Goal: Information Seeking & Learning: Learn about a topic

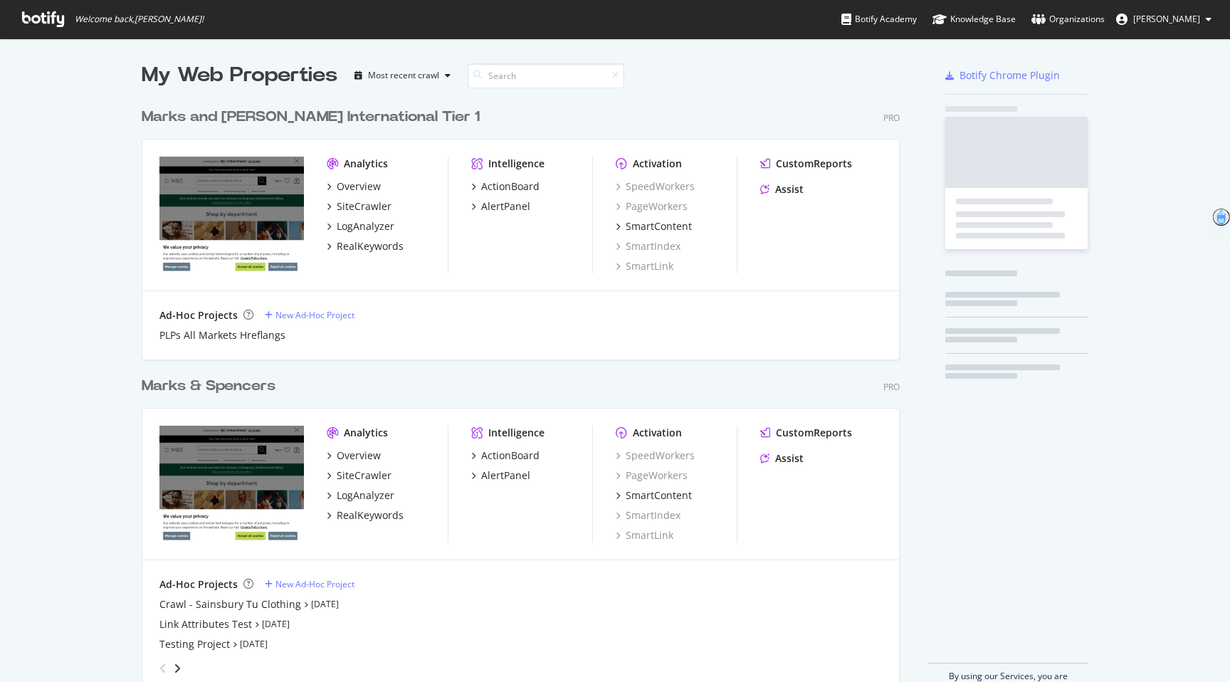
scroll to position [603, 769]
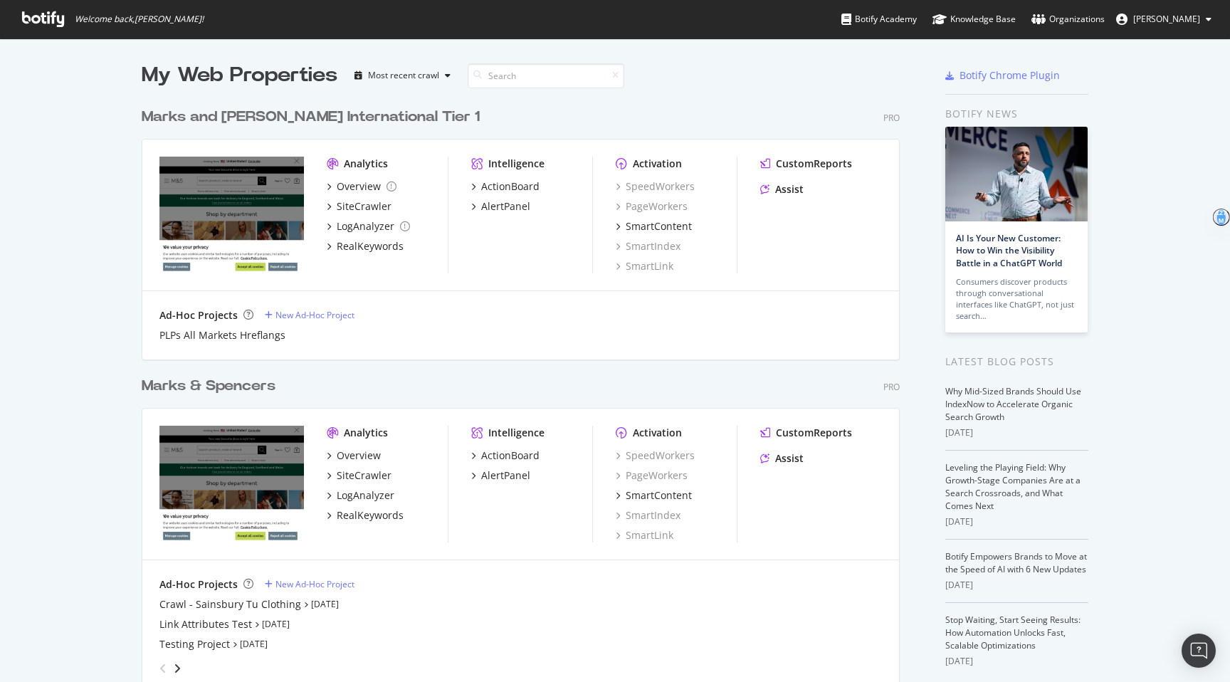
click at [362, 506] on div "Overview SiteCrawler LogAnalyzer RealKeywords" at bounding box center [387, 485] width 121 height 74
click at [362, 508] on div "RealKeywords" at bounding box center [370, 515] width 67 height 14
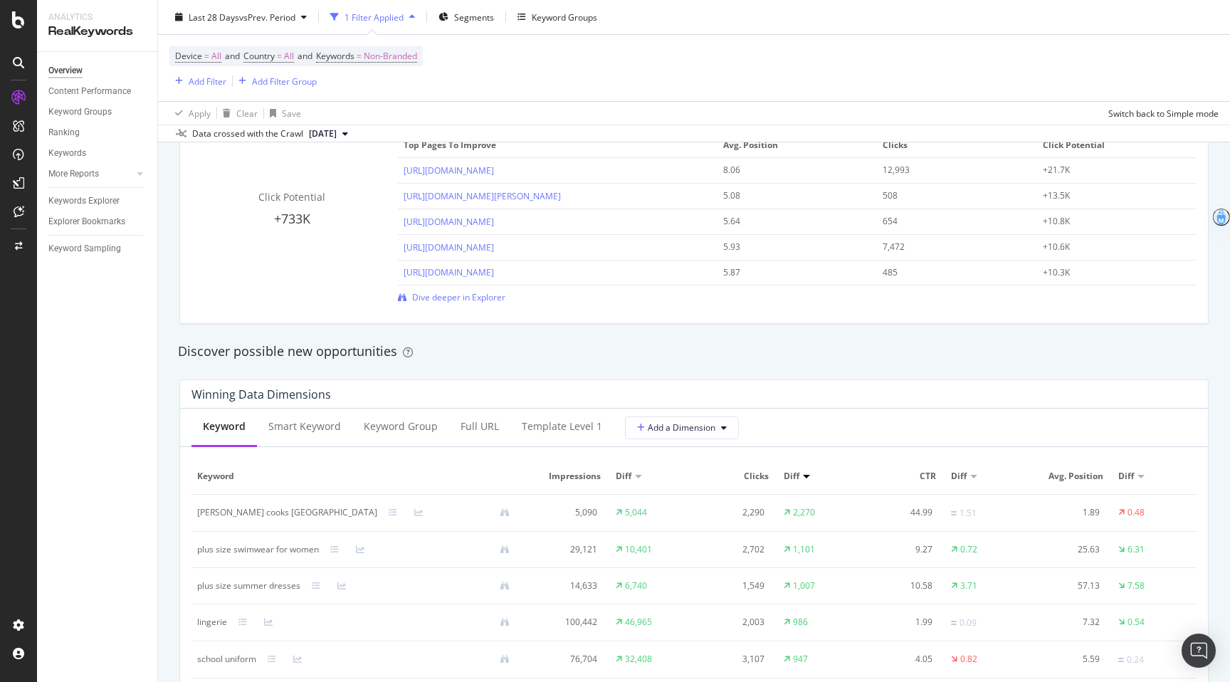
scroll to position [936, 0]
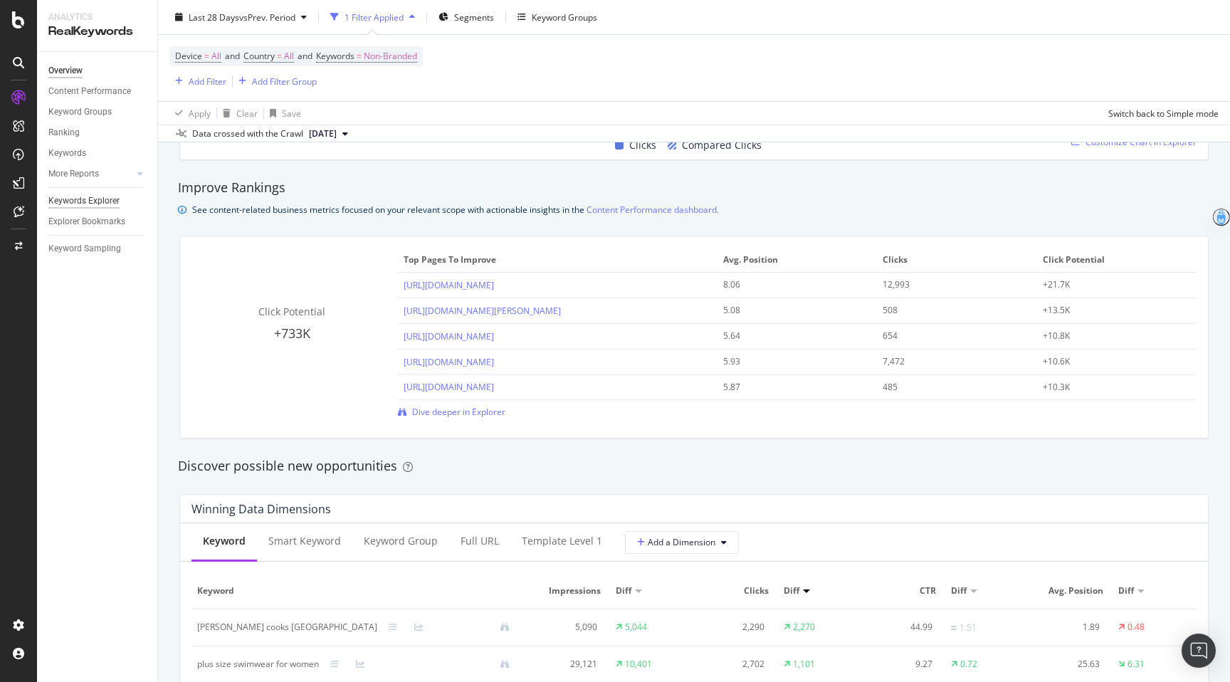
click at [85, 199] on div "Keywords Explorer" at bounding box center [83, 201] width 71 height 15
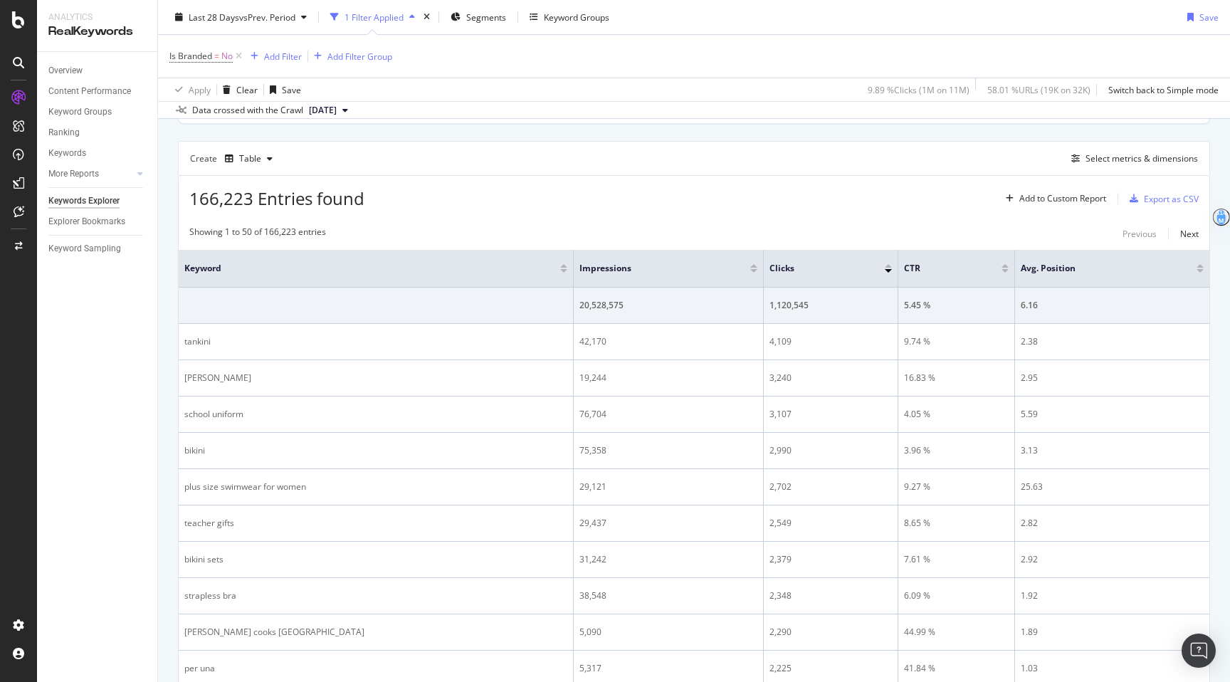
scroll to position [240, 0]
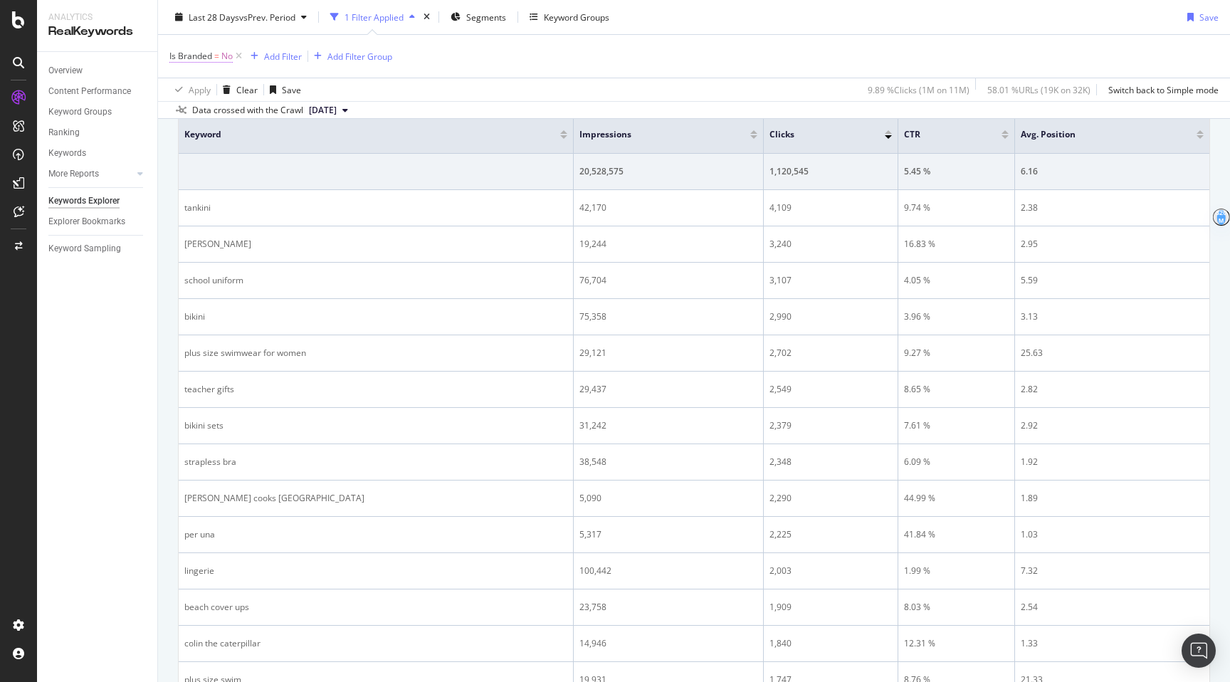
click at [197, 56] on span "Is Branded" at bounding box center [190, 56] width 43 height 12
click at [170, 57] on div "Is Branded No Cancel Add filter Apply" at bounding box center [259, 90] width 179 height 95
click at [174, 56] on div "Is Branded No Cancel Add filter Apply" at bounding box center [259, 90] width 179 height 95
click at [180, 55] on div "Is Branded" at bounding box center [260, 55] width 168 height 24
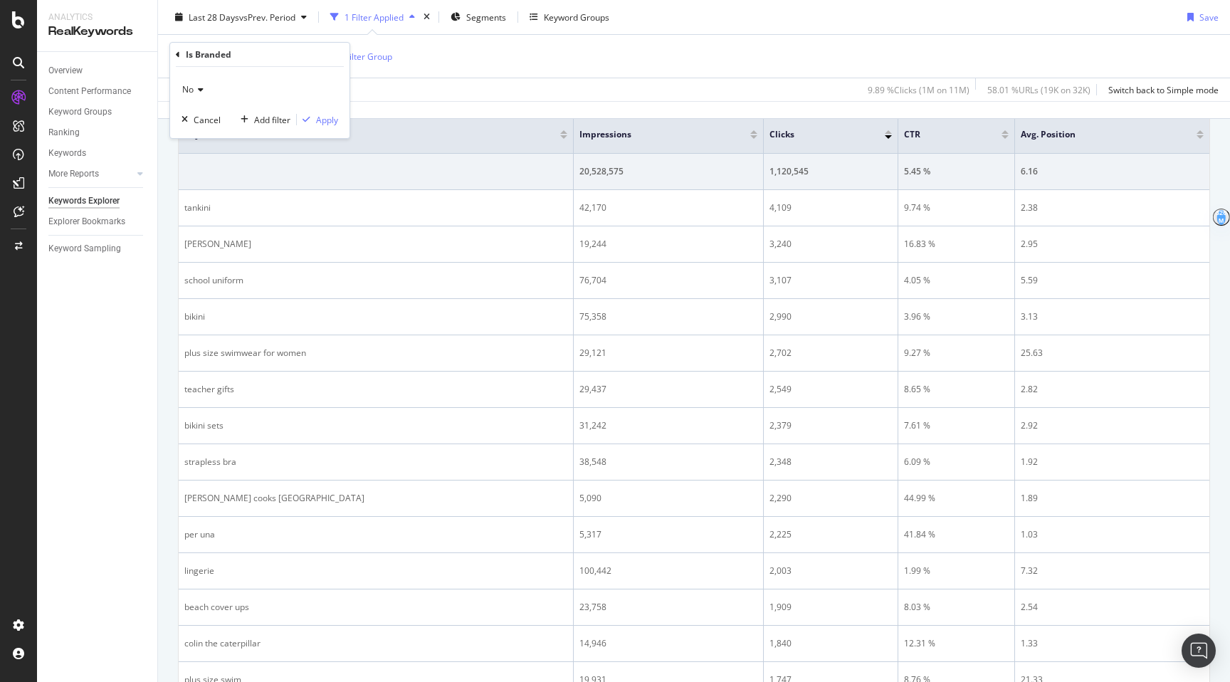
click at [178, 53] on icon at bounding box center [178, 55] width 4 height 9
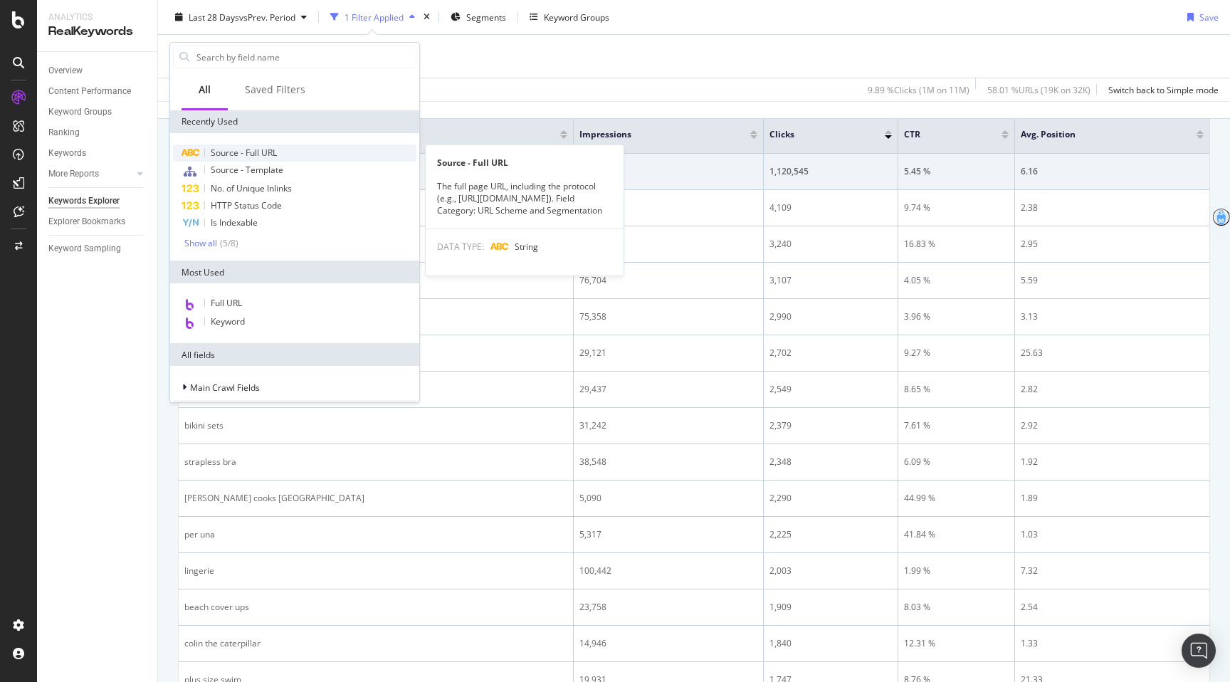
click at [271, 155] on span "Source - Full URL" at bounding box center [244, 153] width 66 height 12
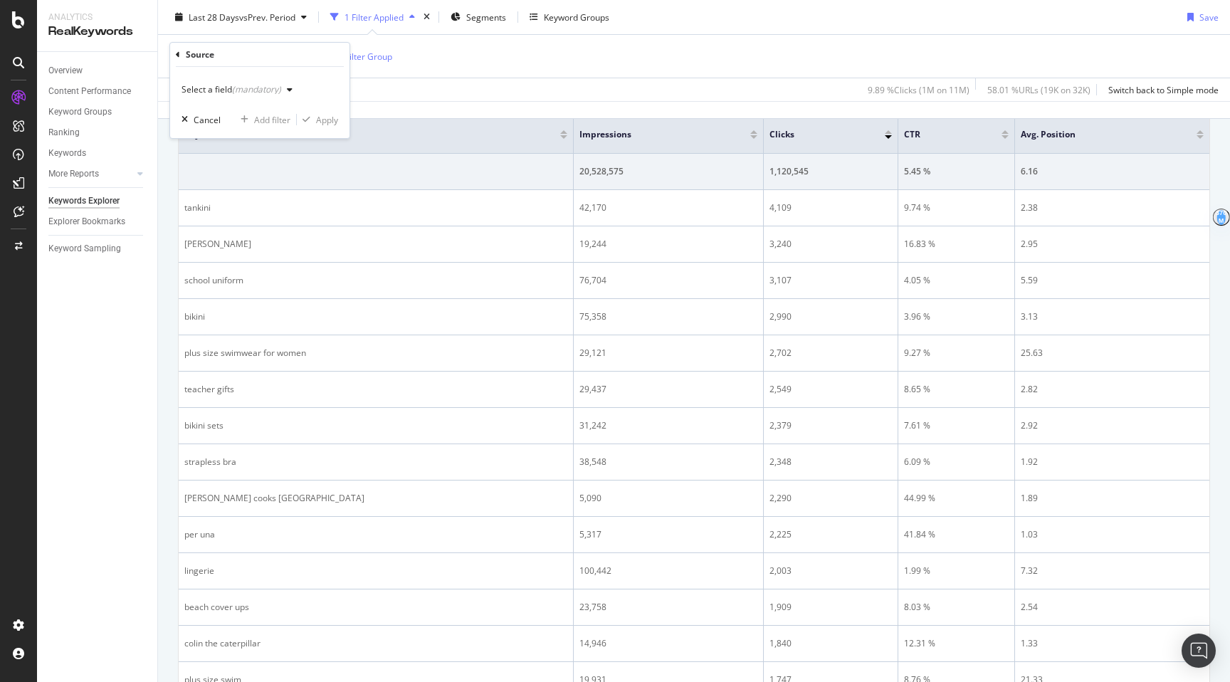
click at [179, 55] on icon at bounding box center [178, 55] width 4 height 9
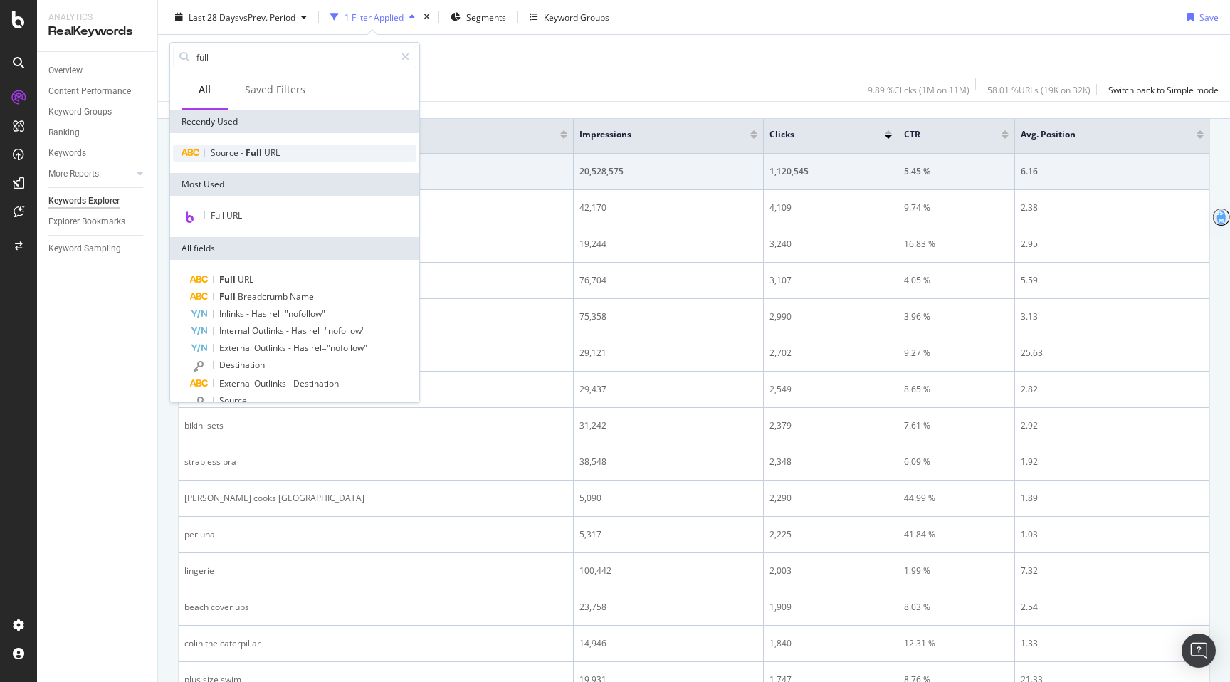
type input "full"
click at [257, 152] on span "Full" at bounding box center [255, 153] width 19 height 12
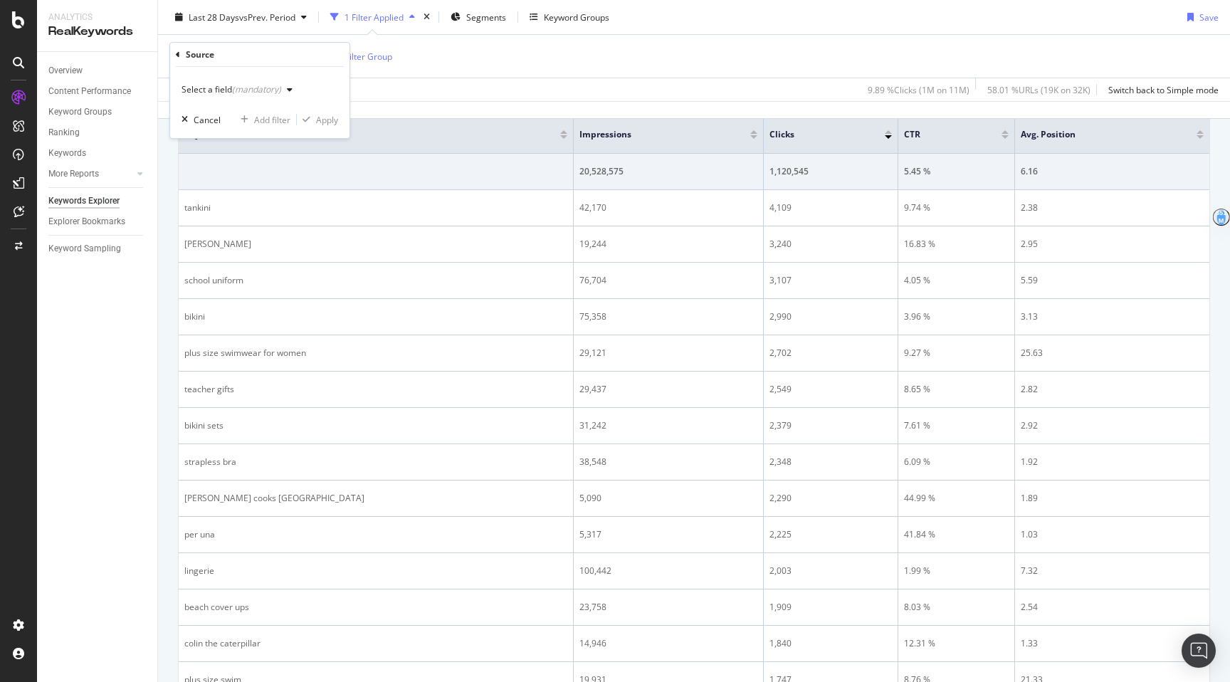
click at [275, 89] on div "(mandatory)" at bounding box center [256, 89] width 49 height 12
click at [174, 49] on div "Source Select a field (mandatory) Cancel Add filter Apply" at bounding box center [259, 90] width 179 height 95
click at [179, 54] on icon at bounding box center [178, 55] width 4 height 9
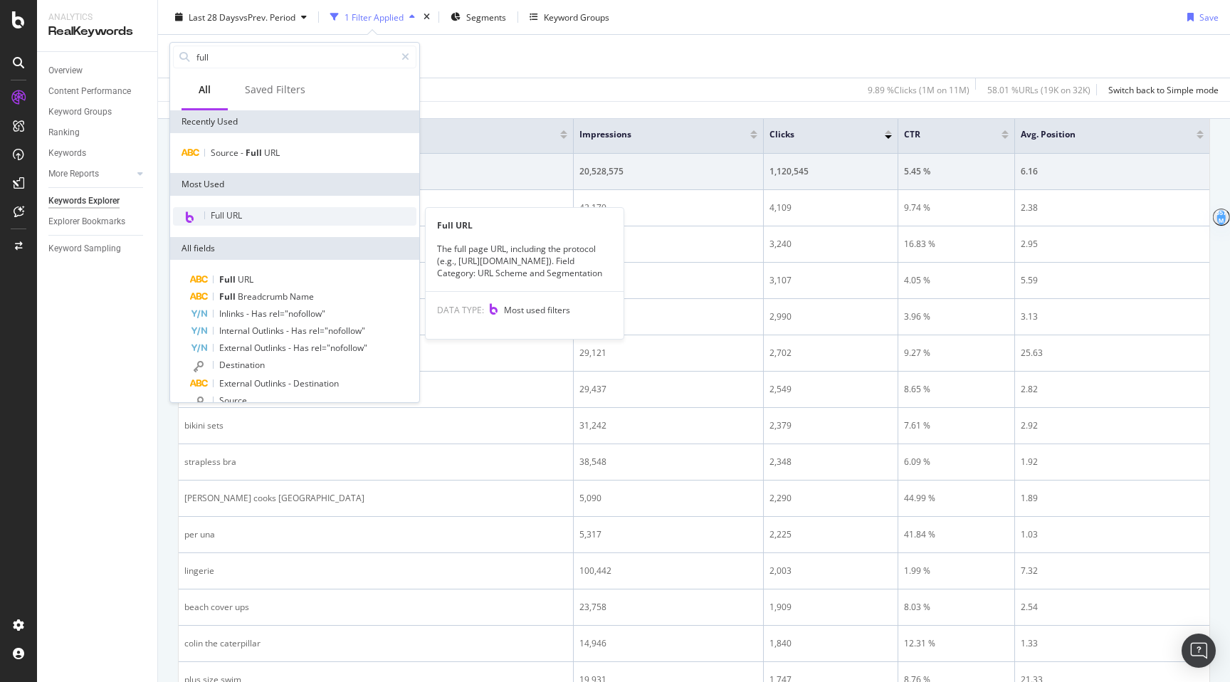
click at [225, 216] on span "Full URL" at bounding box center [226, 215] width 31 height 12
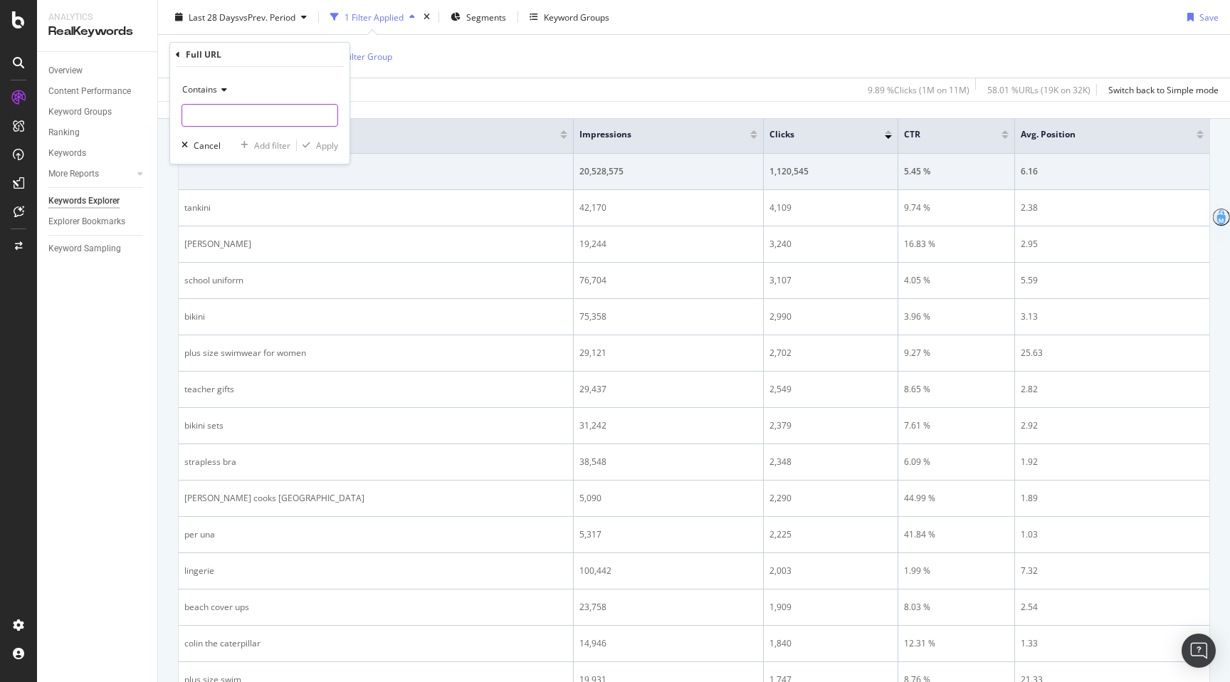
click at [242, 120] on input "text" at bounding box center [259, 115] width 155 height 23
type input "/content/"
click at [323, 145] on div "Apply" at bounding box center [327, 145] width 22 height 12
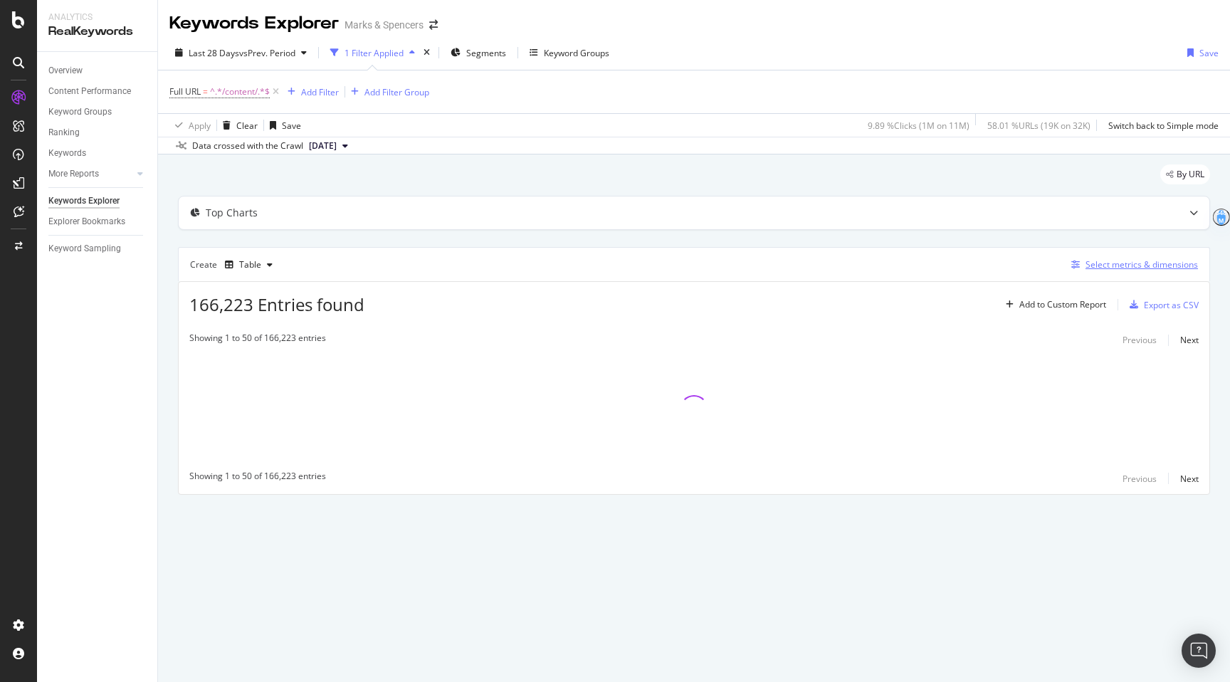
click at [1095, 272] on div "Select metrics & dimensions" at bounding box center [1131, 265] width 132 height 16
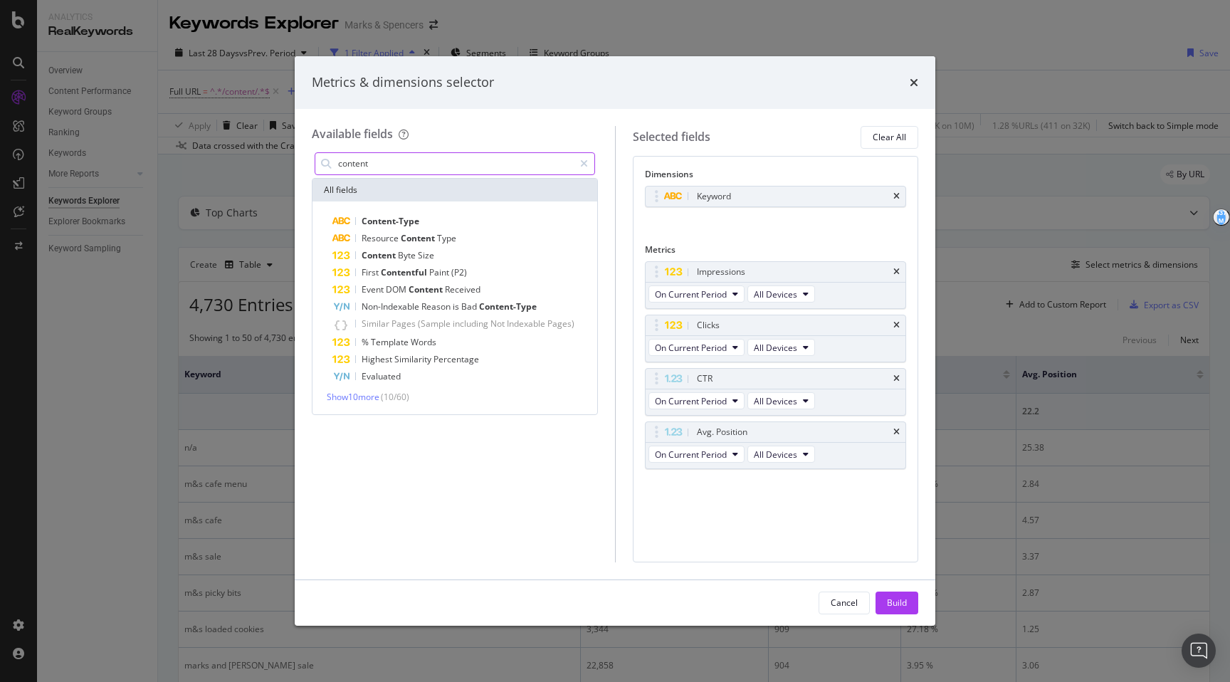
click at [378, 167] on input "content" at bounding box center [455, 163] width 237 height 21
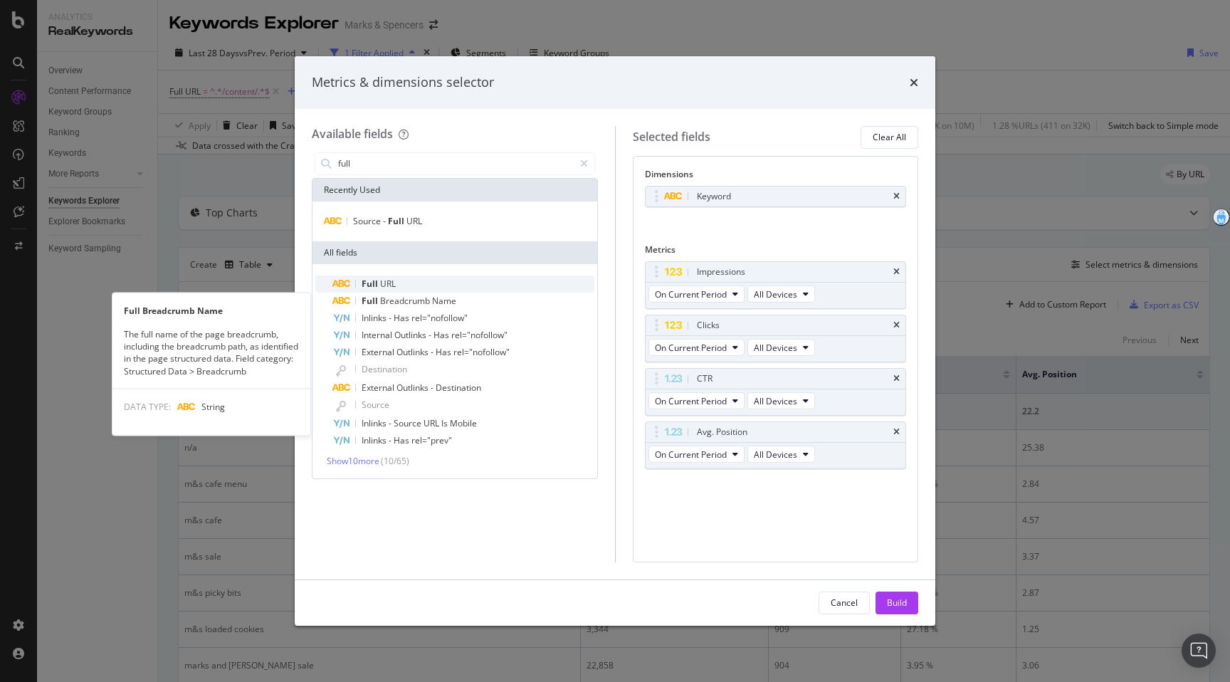
type input "full"
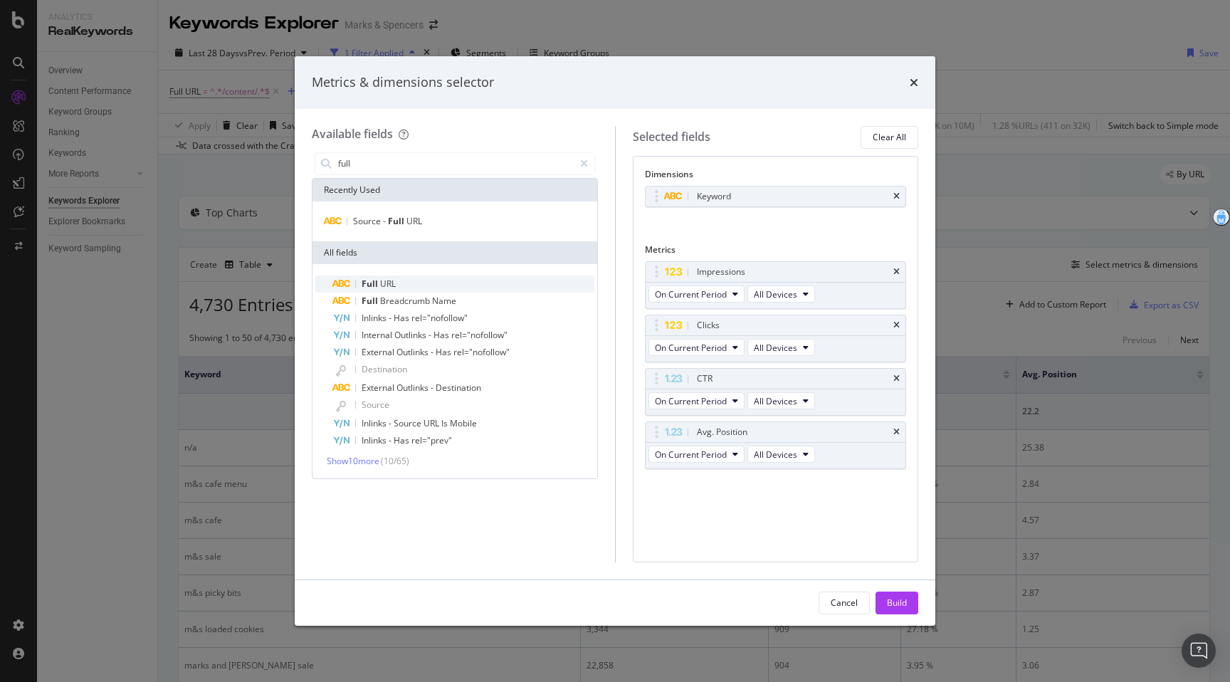
click at [385, 283] on span "URL" at bounding box center [388, 284] width 16 height 12
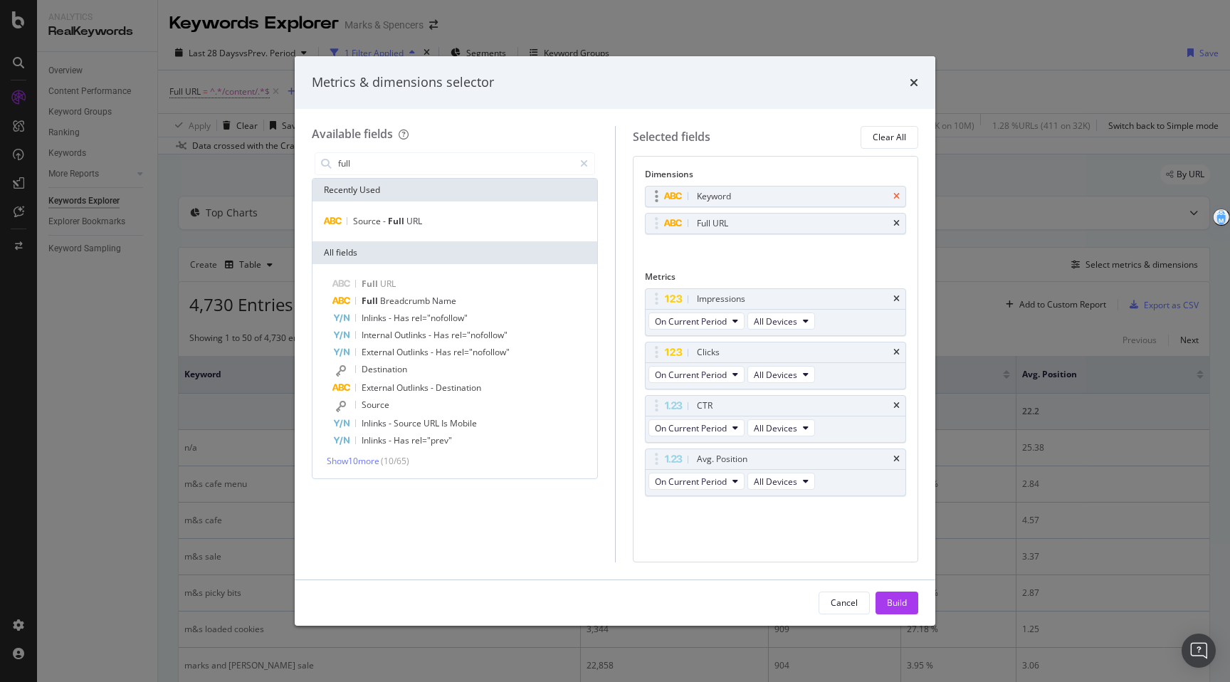
click at [899, 193] on icon "times" at bounding box center [896, 196] width 6 height 9
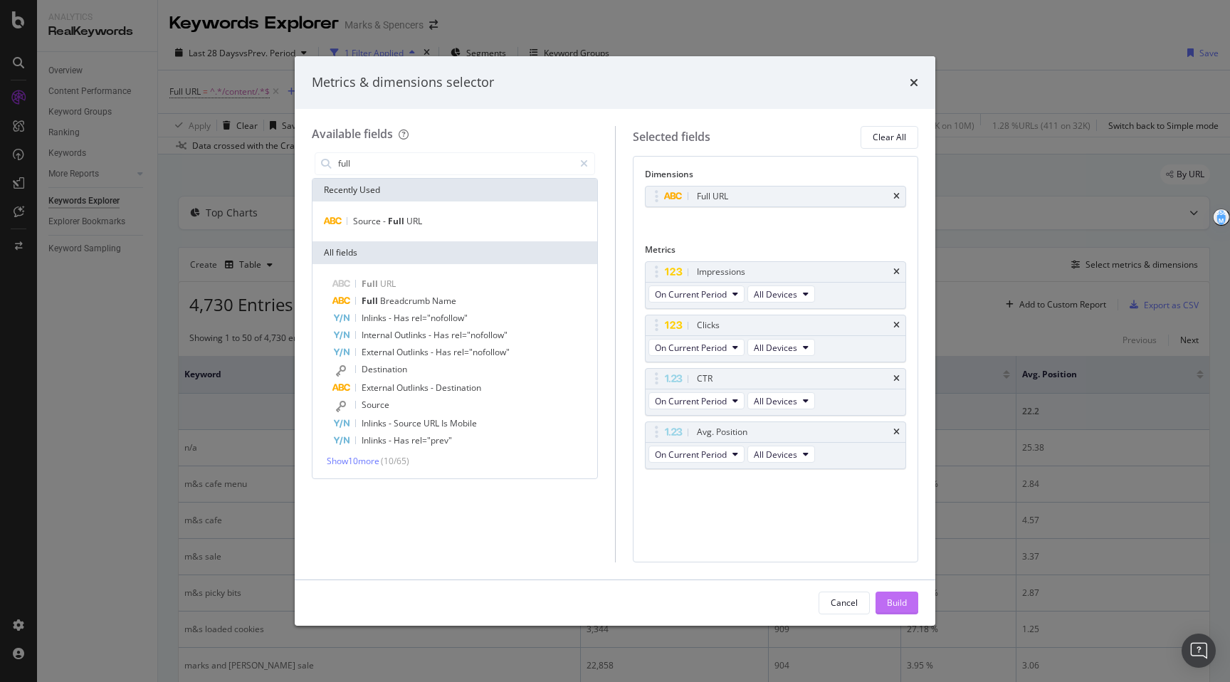
click at [880, 605] on button "Build" at bounding box center [896, 602] width 43 height 23
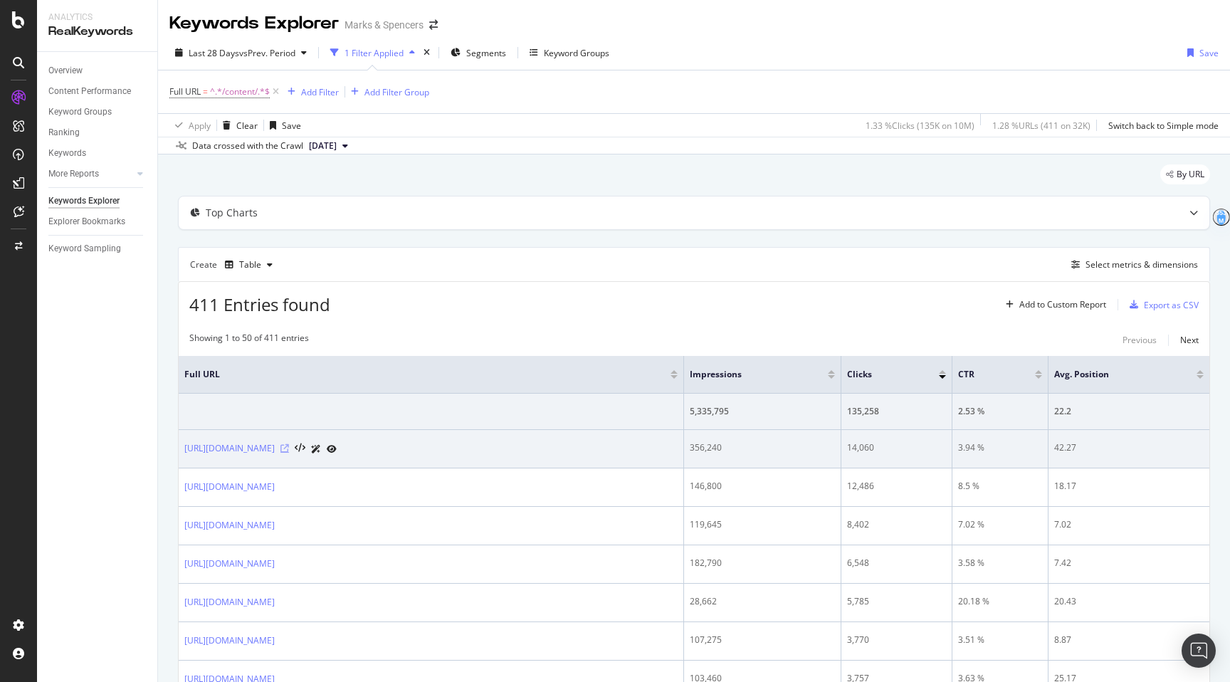
click at [289, 450] on icon at bounding box center [284, 448] width 9 height 9
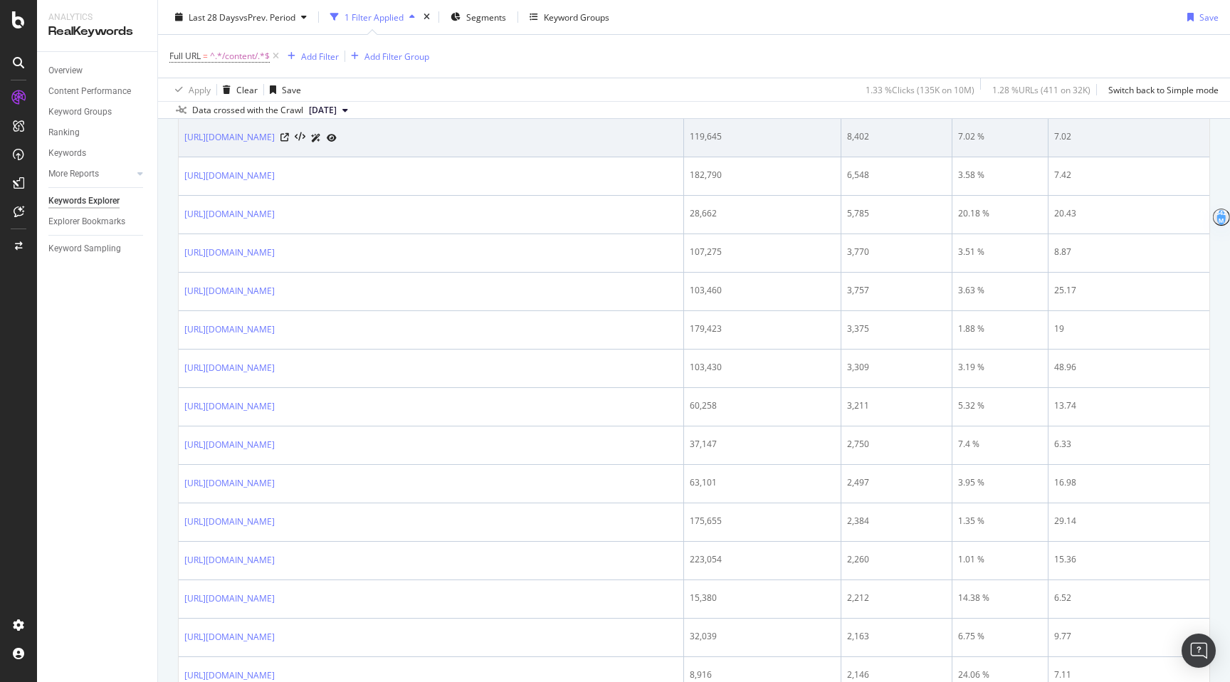
scroll to position [386, 0]
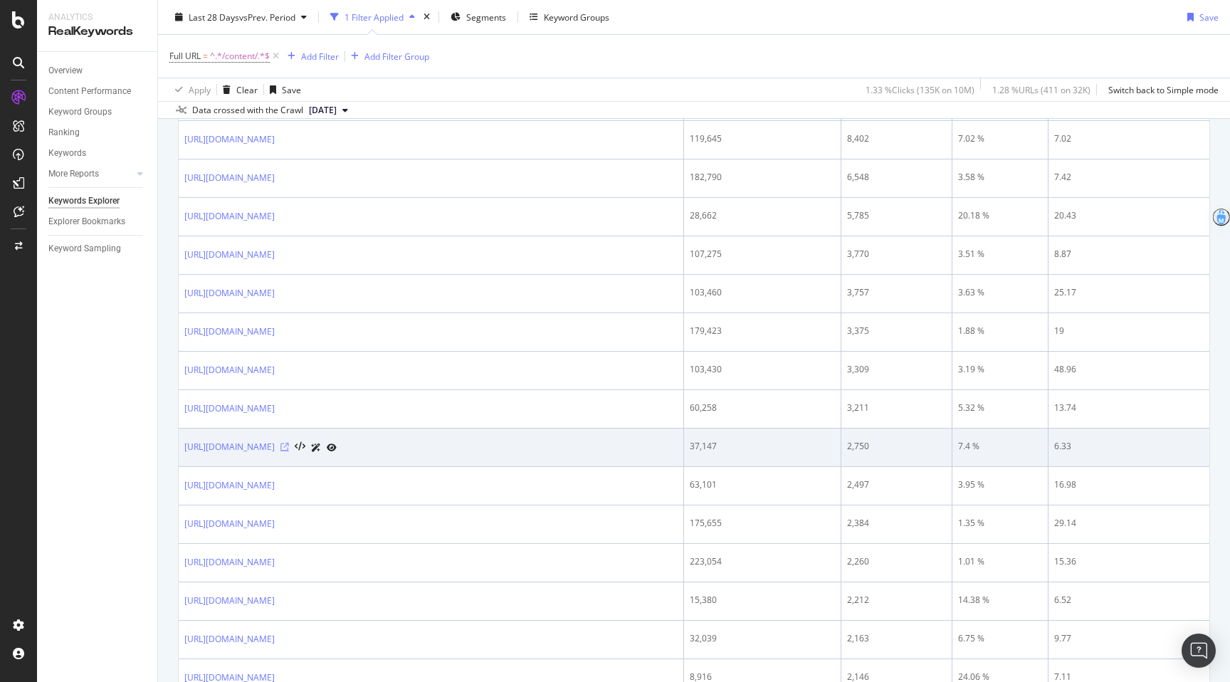
click at [289, 447] on icon at bounding box center [284, 447] width 9 height 9
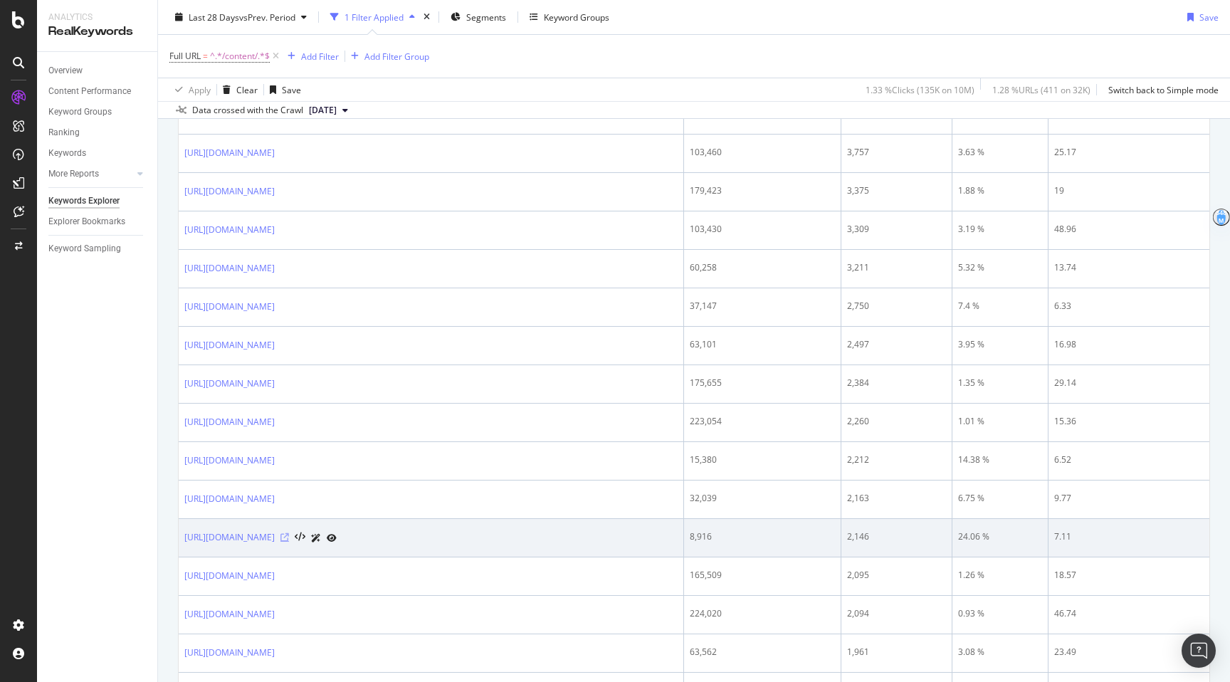
scroll to position [570, 0]
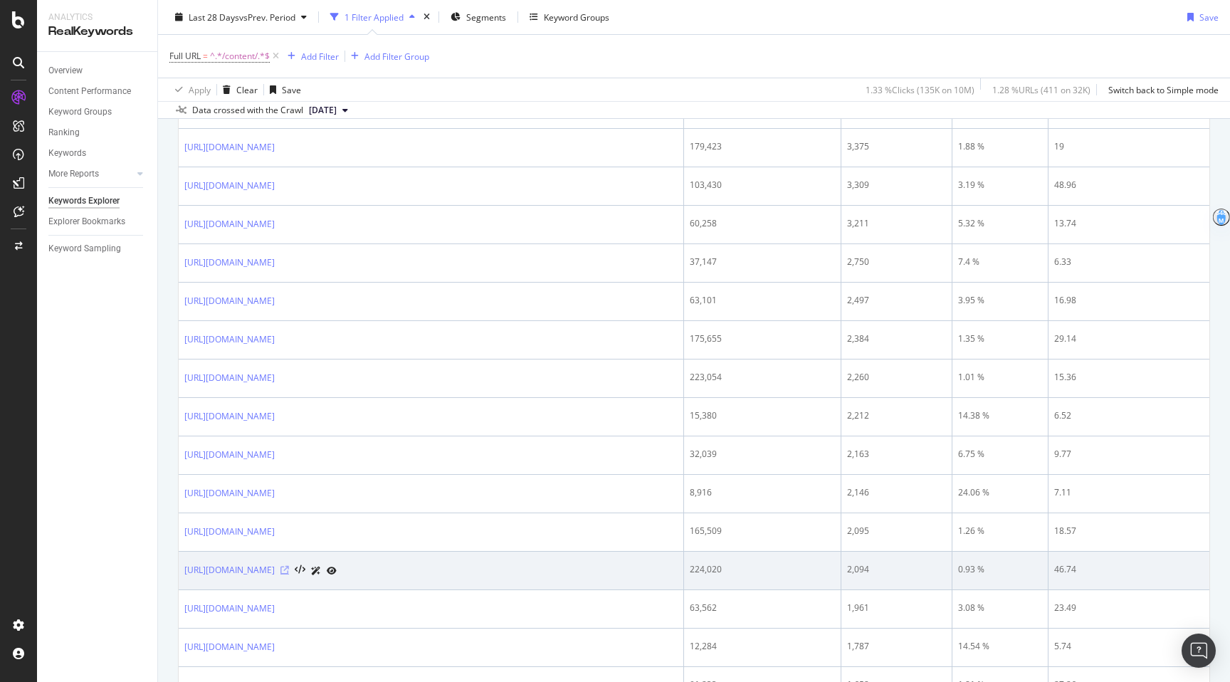
click at [289, 569] on icon at bounding box center [284, 570] width 9 height 9
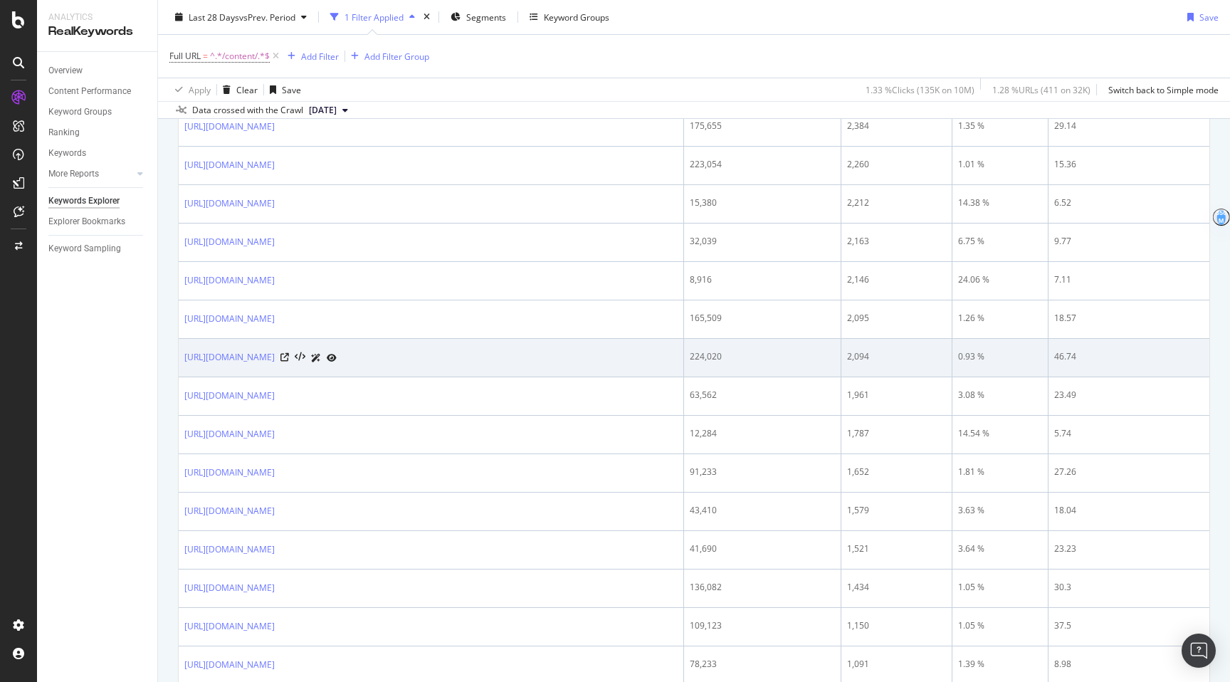
scroll to position [783, 0]
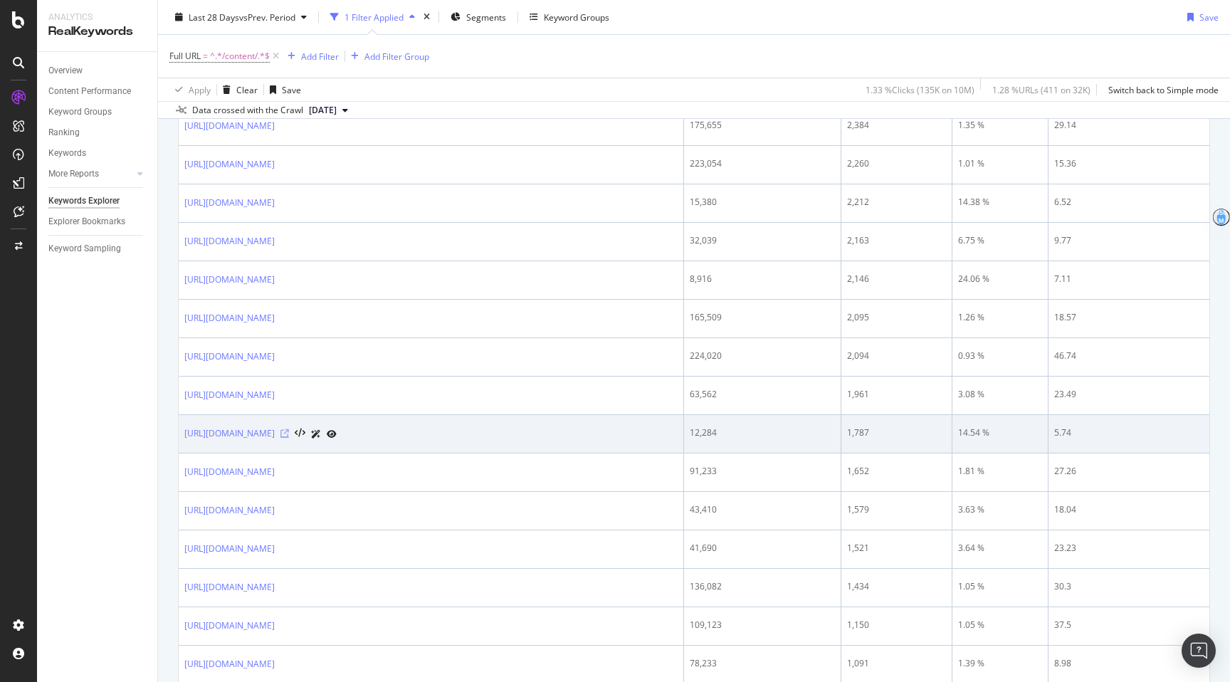
click at [289, 435] on icon at bounding box center [284, 433] width 9 height 9
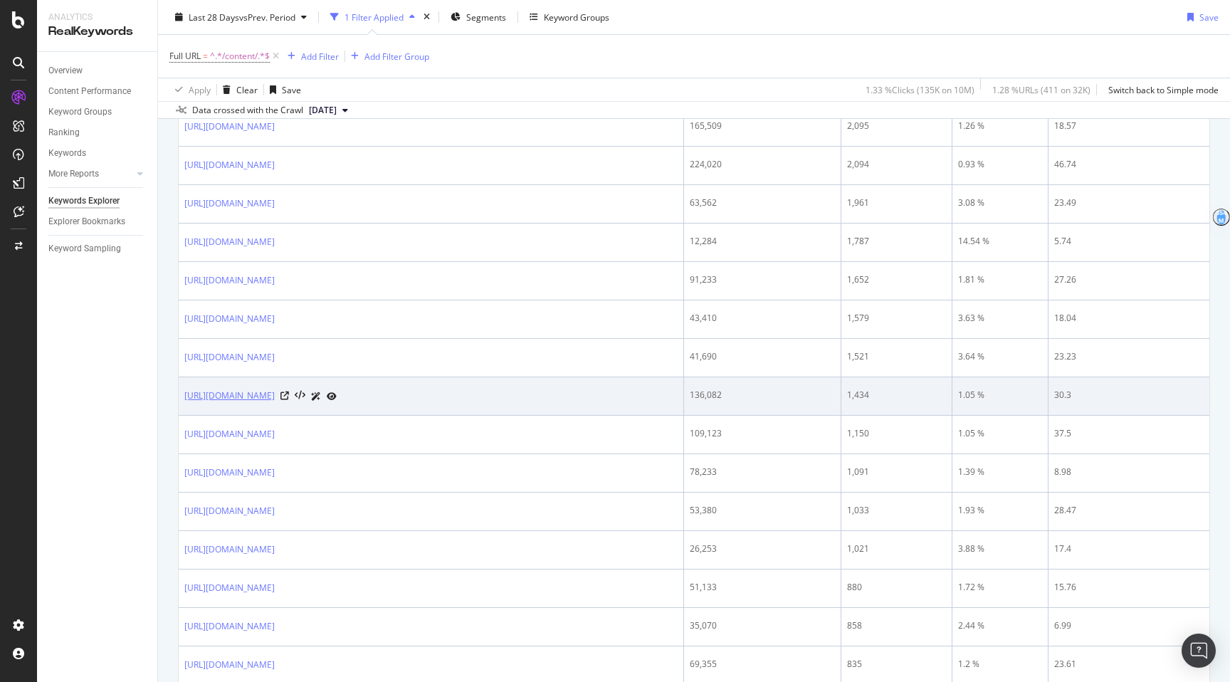
scroll to position [976, 0]
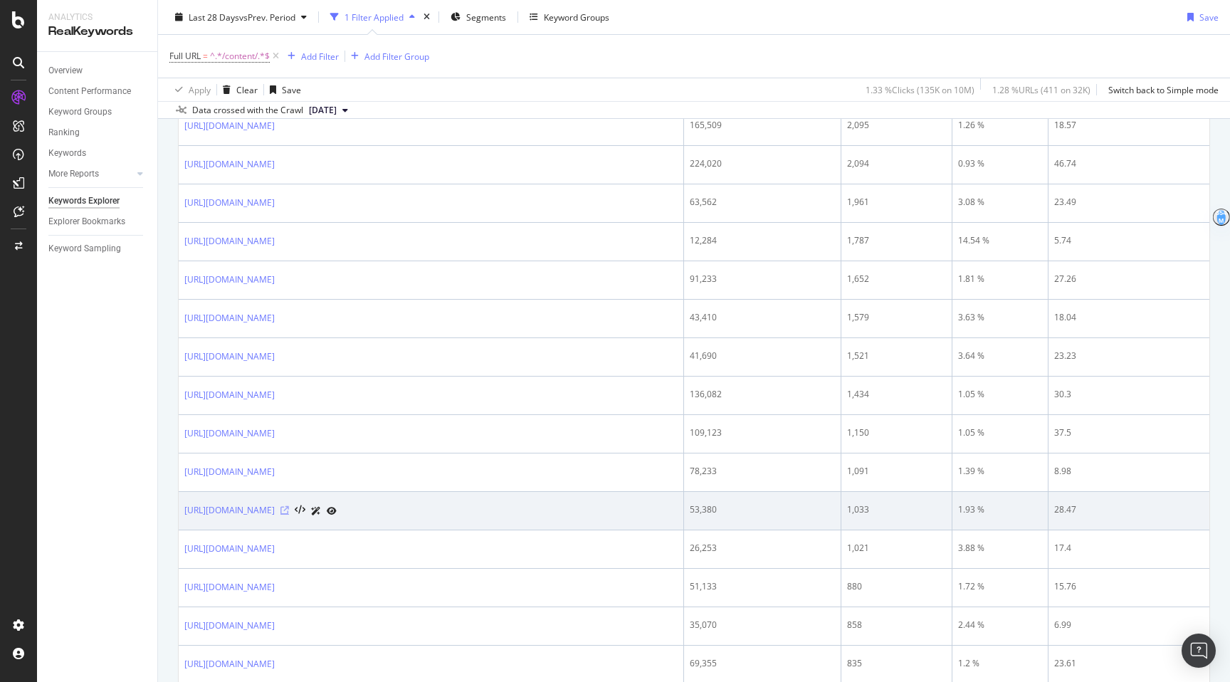
click at [289, 510] on icon at bounding box center [284, 510] width 9 height 9
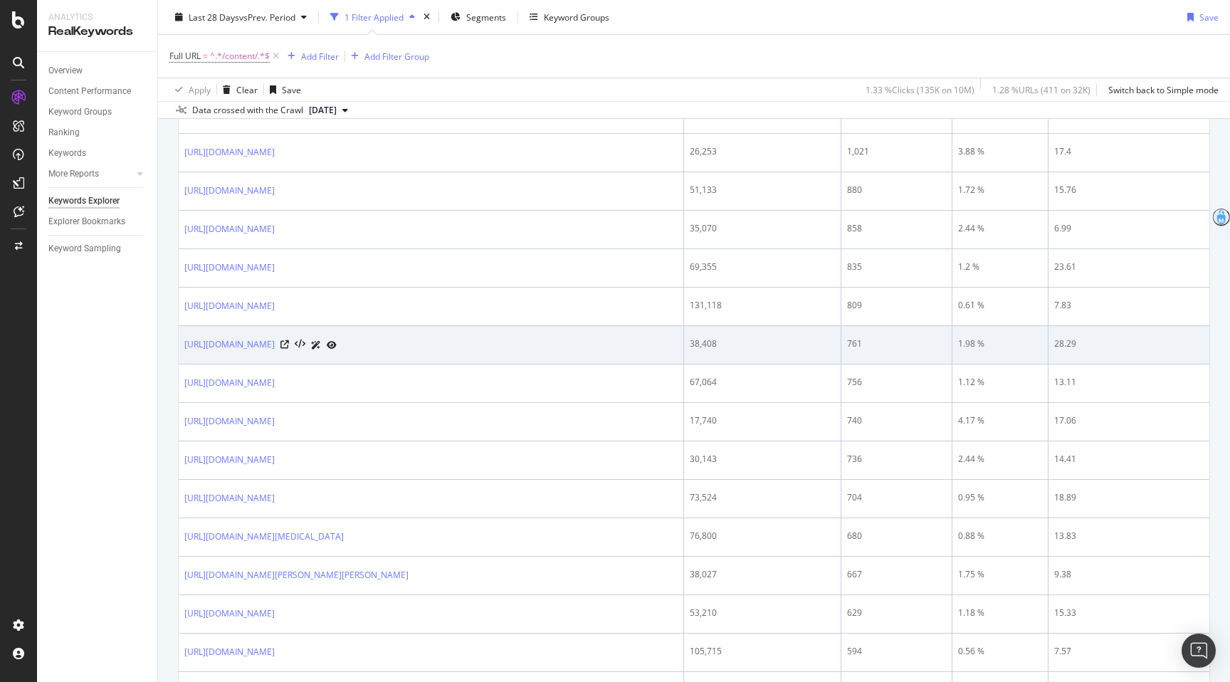
scroll to position [1373, 0]
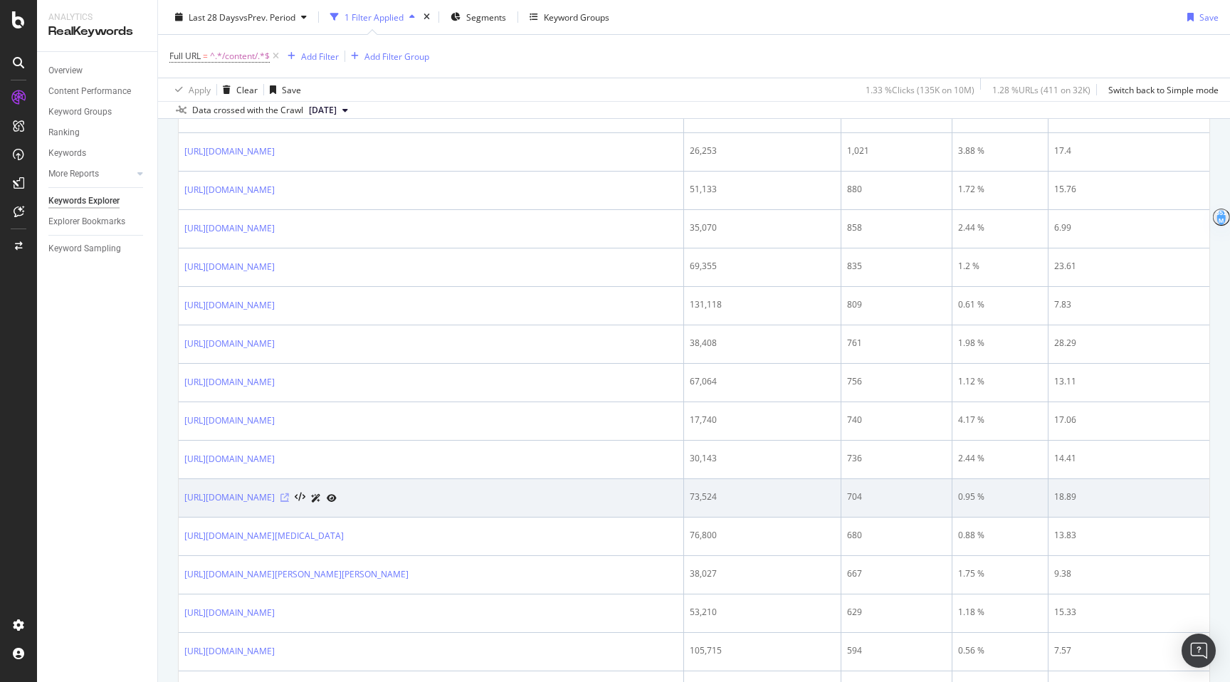
click at [289, 495] on icon at bounding box center [284, 497] width 9 height 9
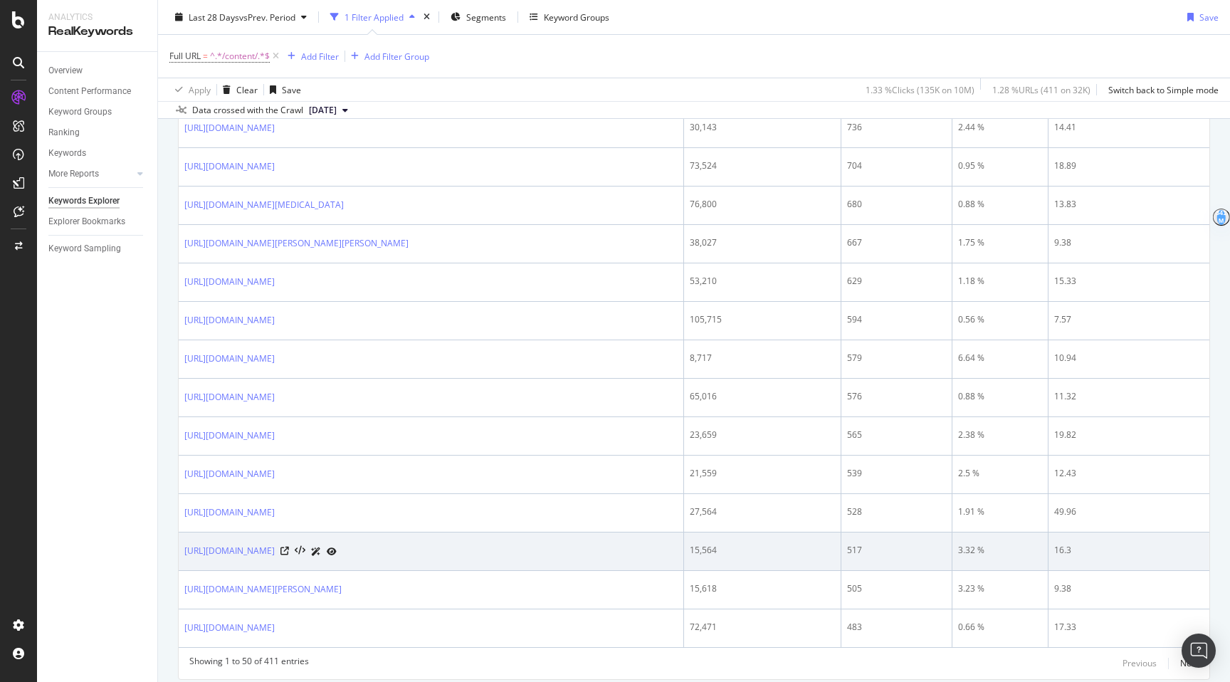
scroll to position [1719, 0]
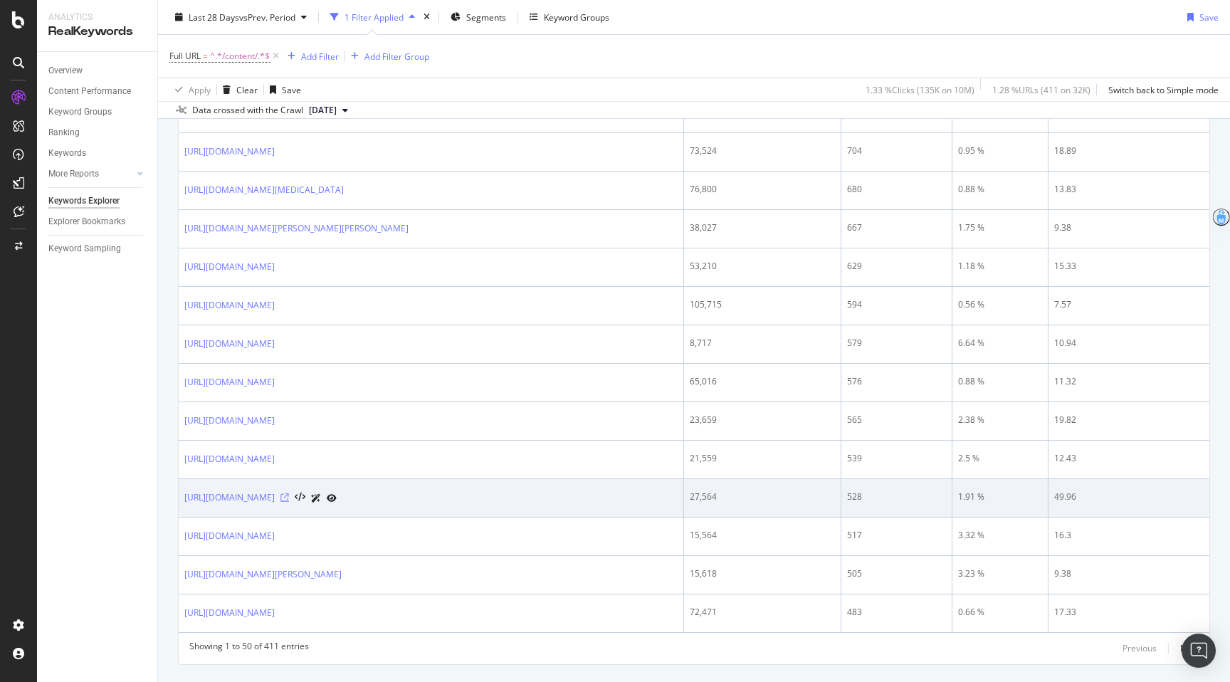
click at [289, 500] on icon at bounding box center [284, 497] width 9 height 9
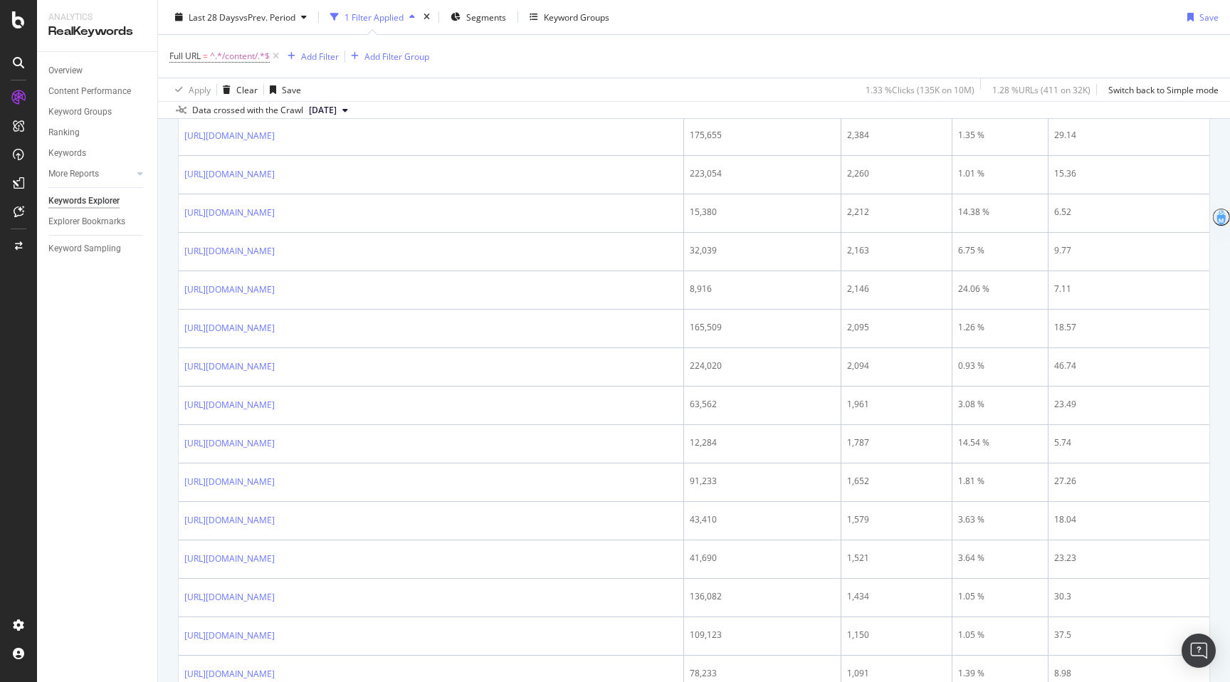
scroll to position [805, 0]
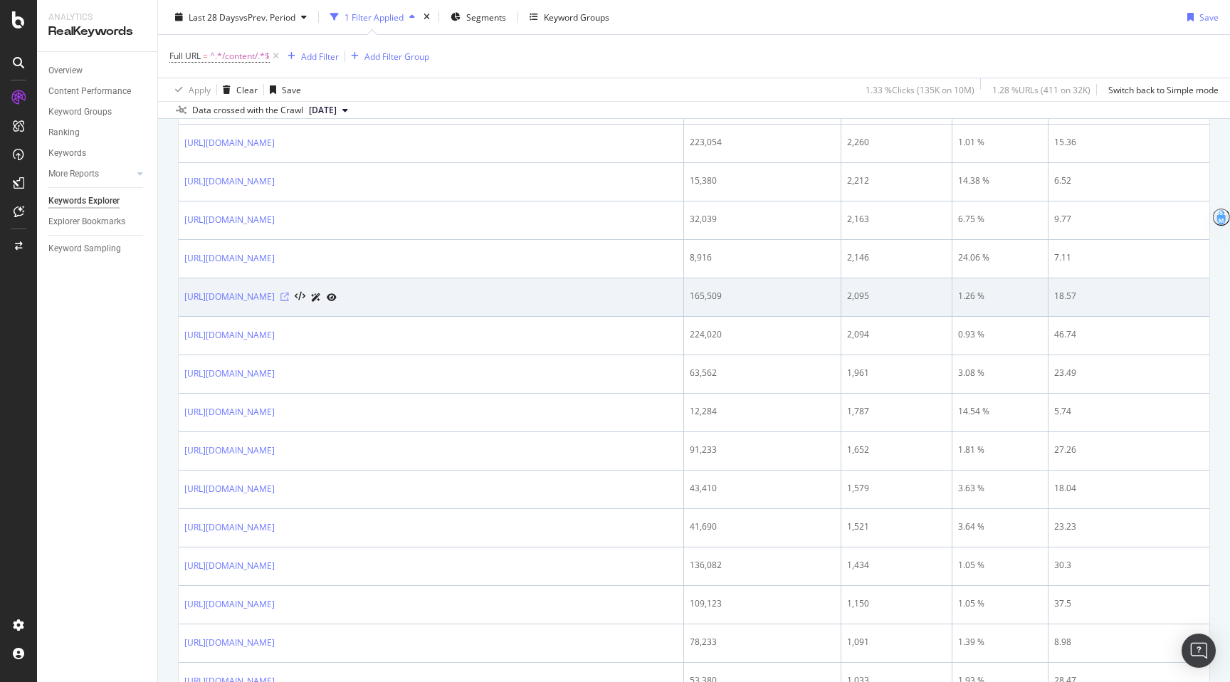
click at [289, 295] on icon at bounding box center [284, 296] width 9 height 9
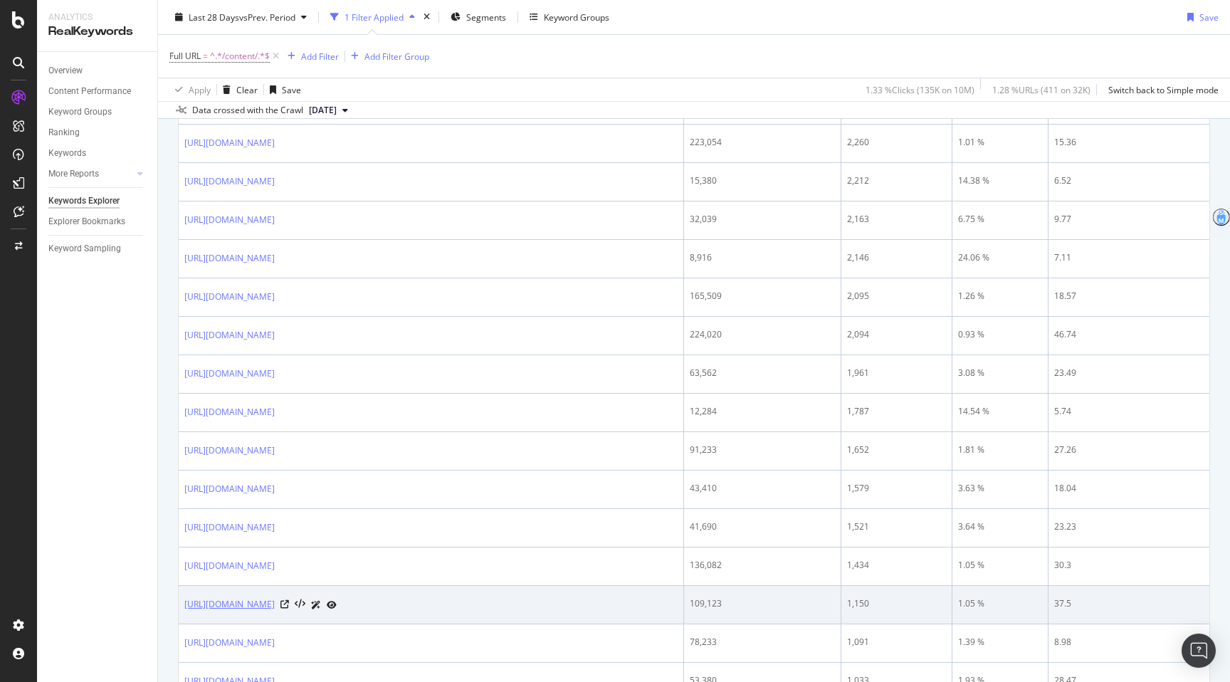
scroll to position [889, 0]
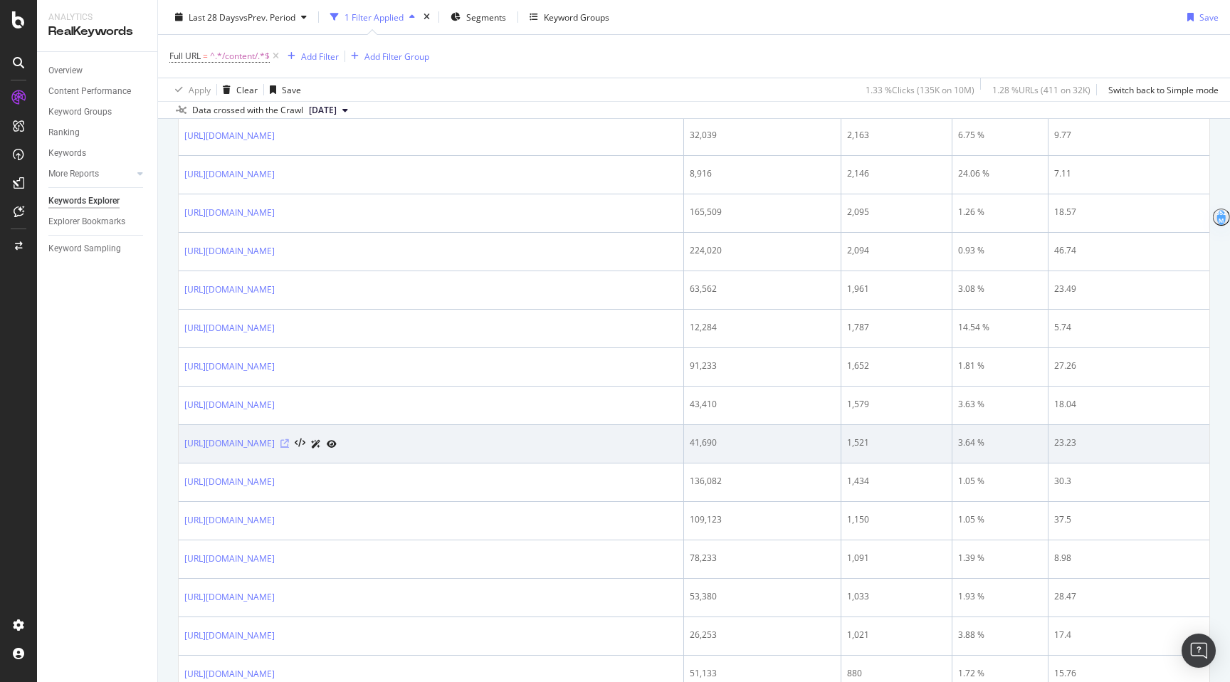
click at [289, 445] on icon at bounding box center [284, 443] width 9 height 9
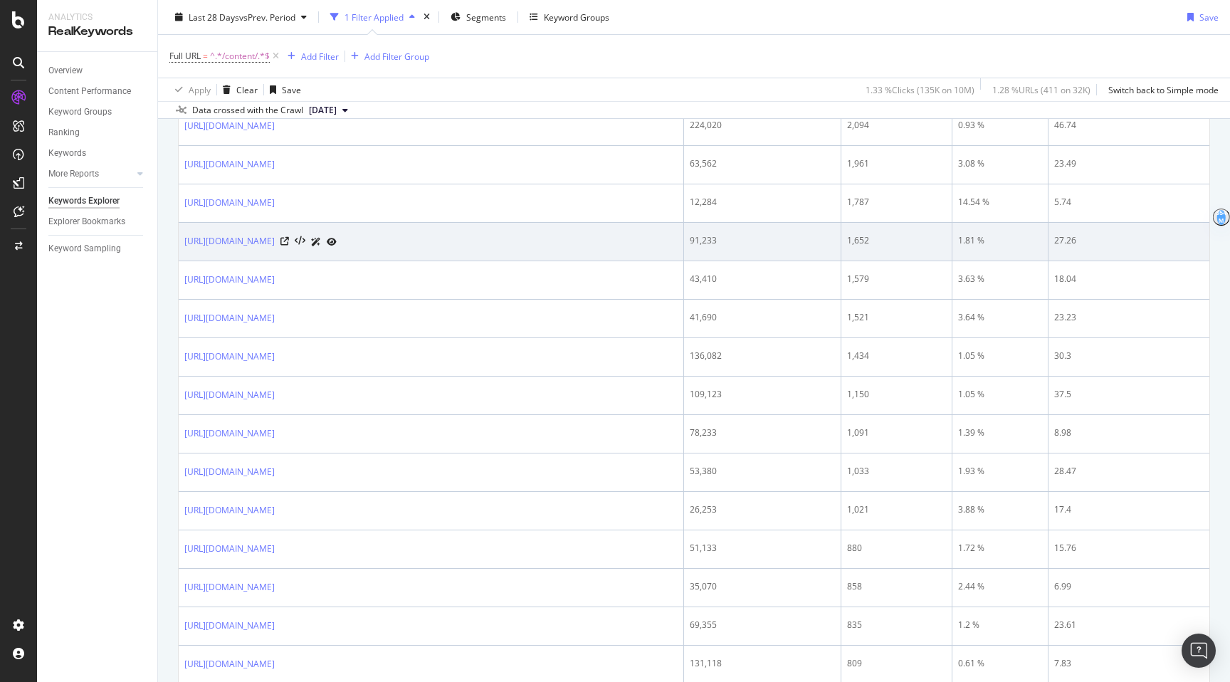
scroll to position [1068, 0]
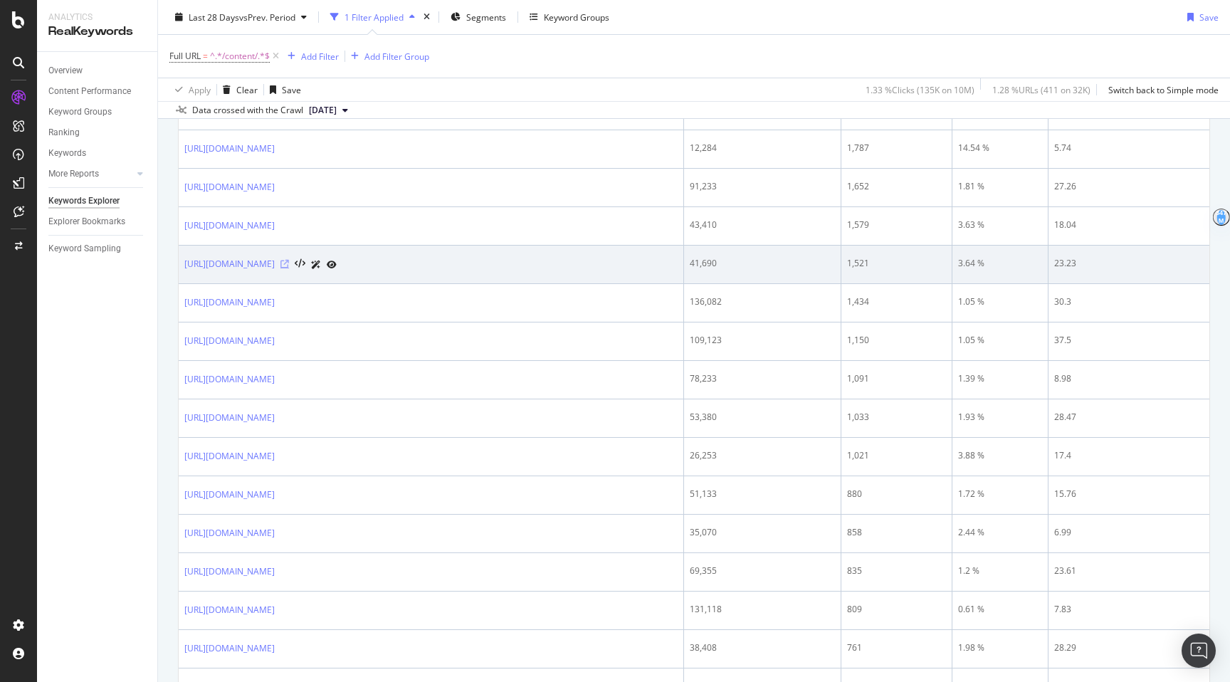
click at [289, 267] on icon at bounding box center [284, 264] width 9 height 9
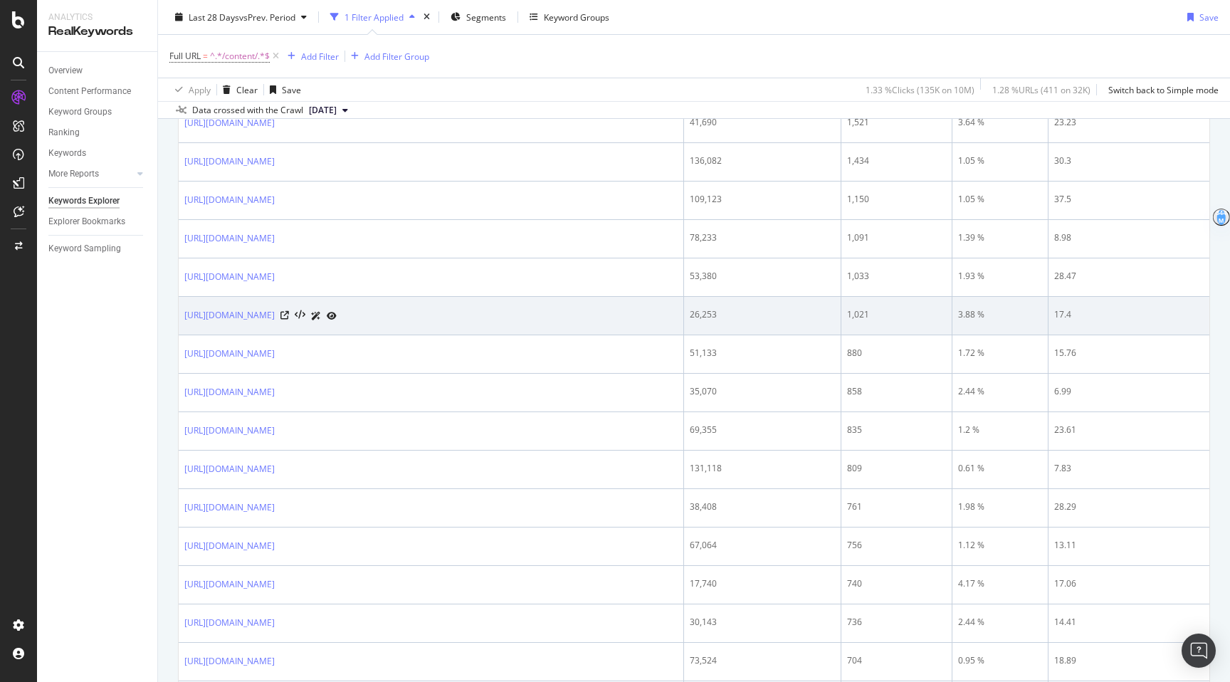
scroll to position [1210, 0]
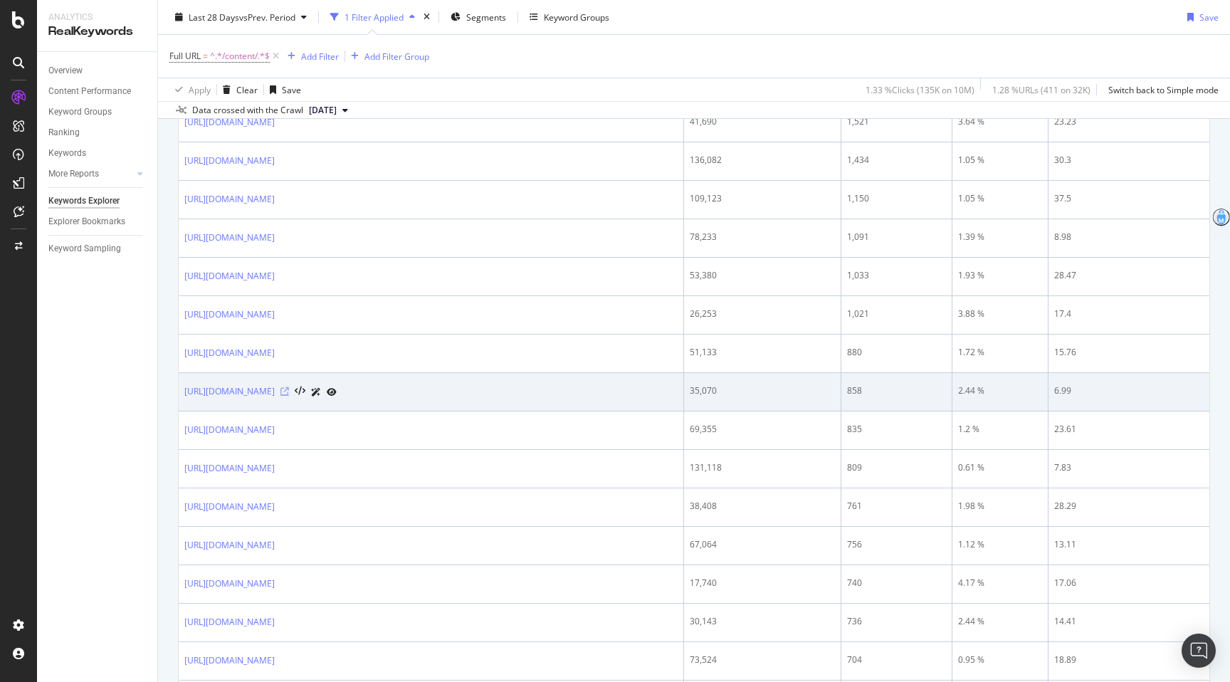
click at [289, 394] on icon at bounding box center [284, 391] width 9 height 9
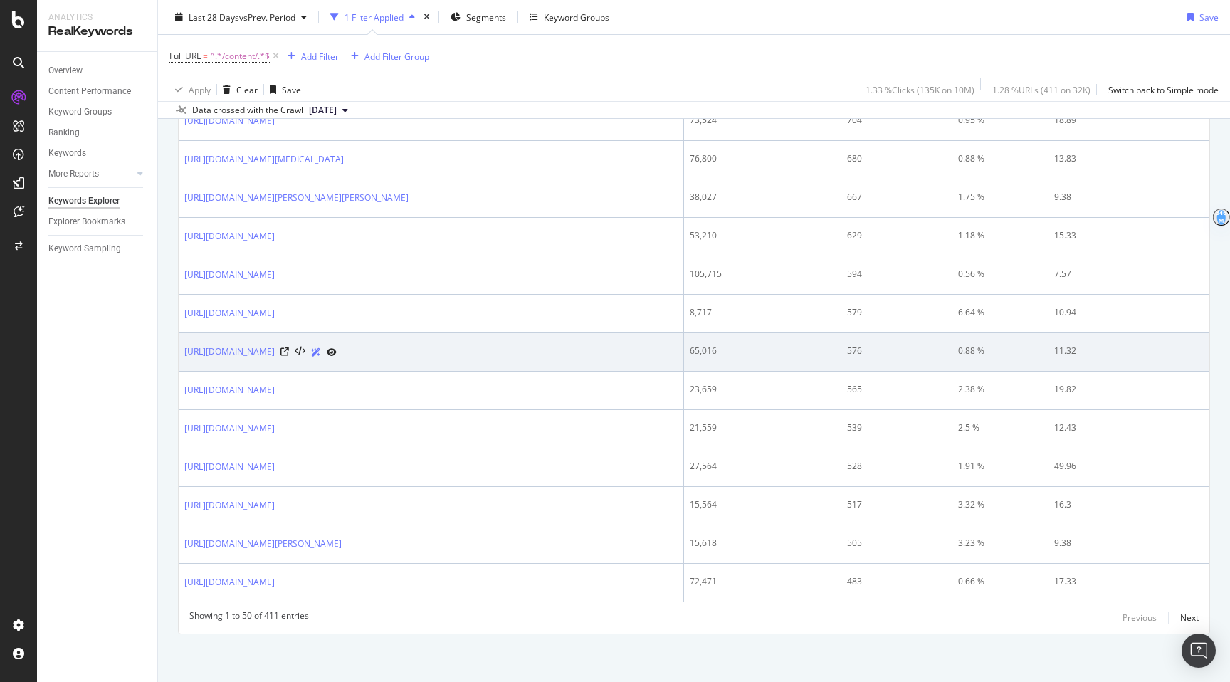
scroll to position [1751, 0]
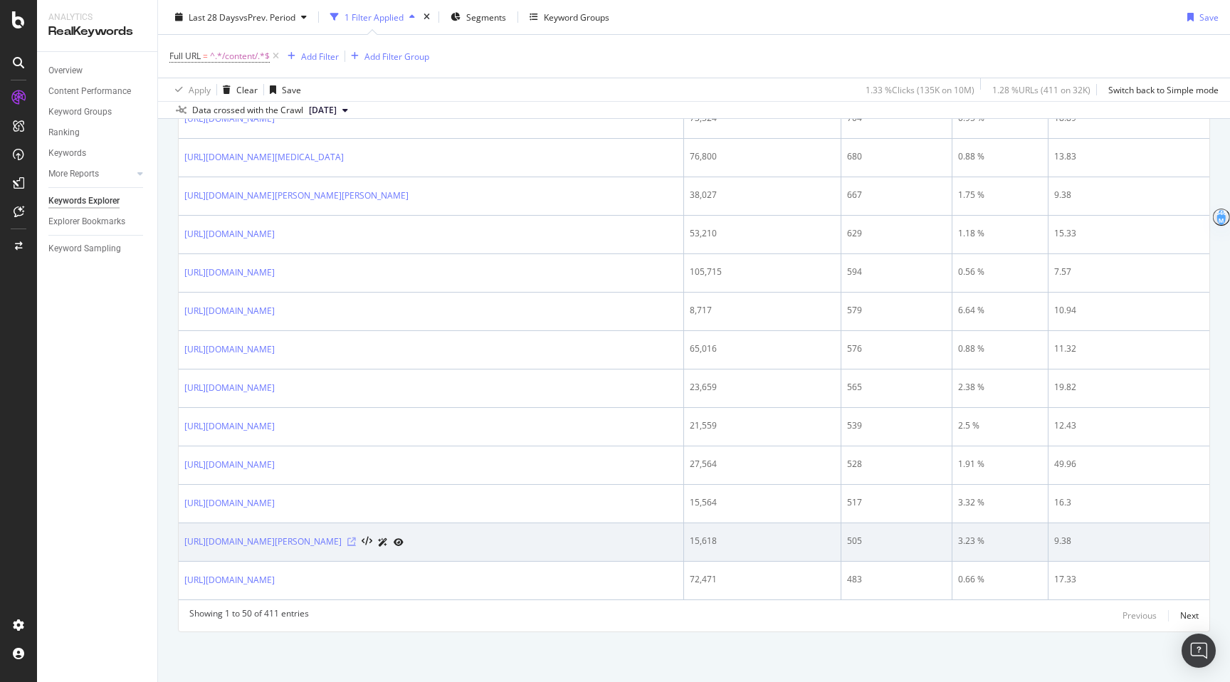
click at [356, 542] on icon at bounding box center [351, 541] width 9 height 9
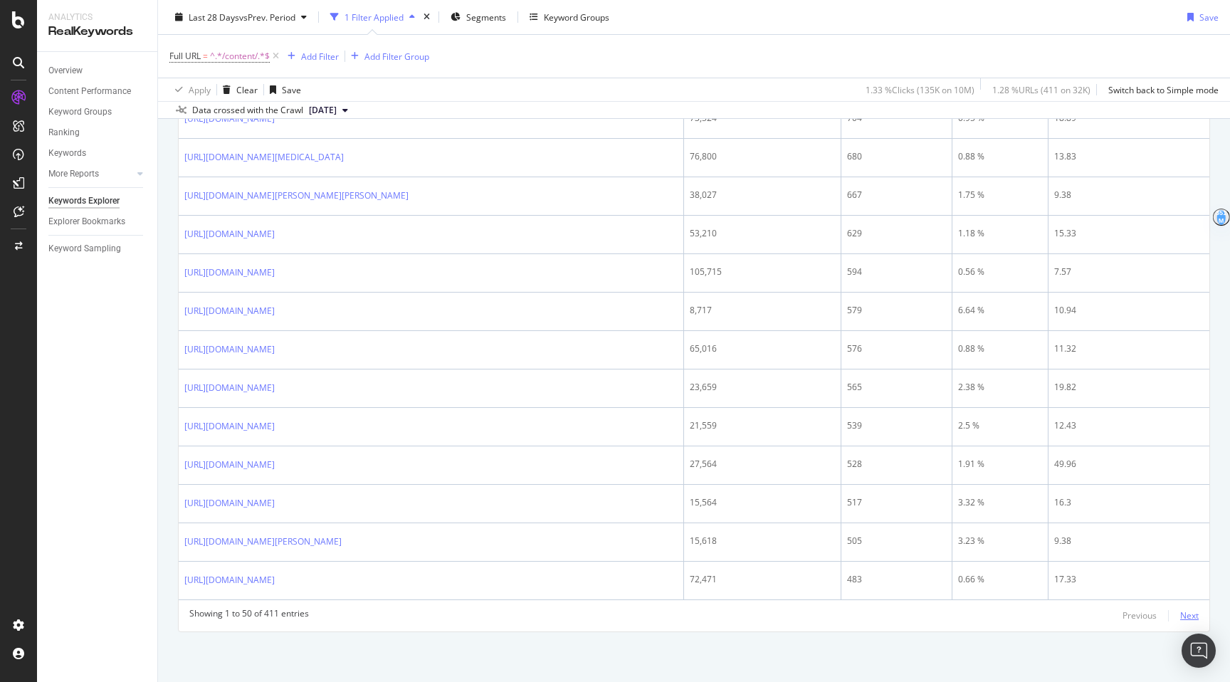
click at [1185, 613] on div "Next" at bounding box center [1189, 615] width 19 height 12
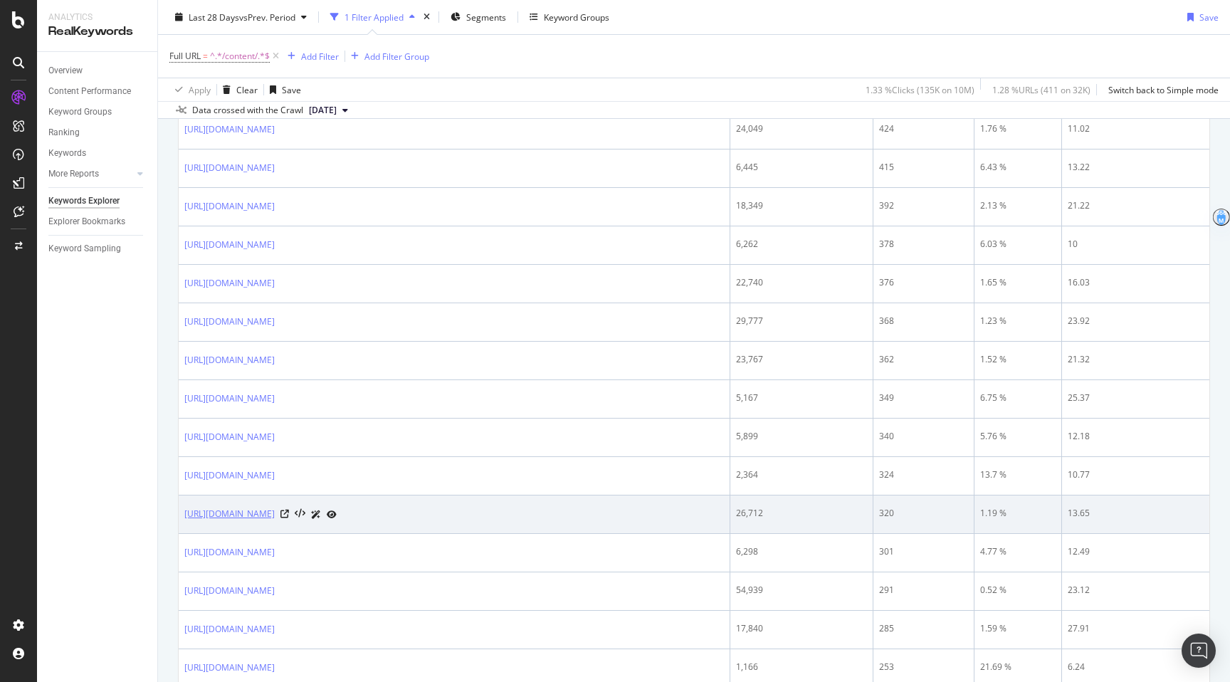
scroll to position [607, 0]
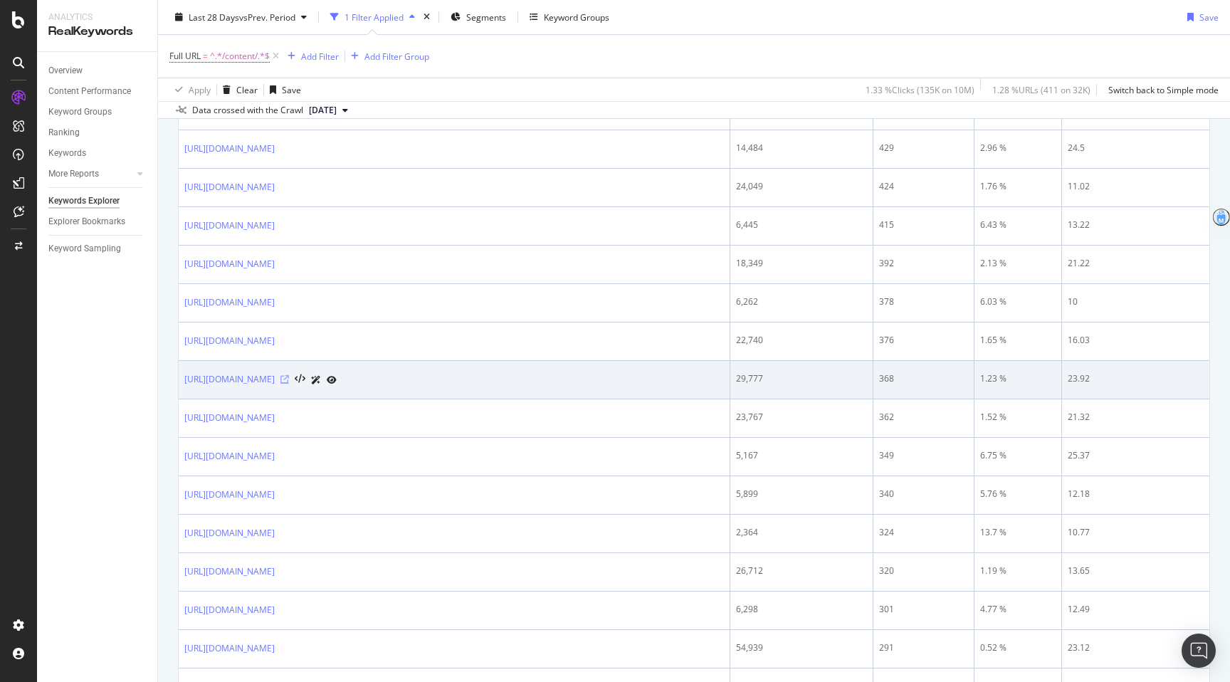
click at [289, 381] on icon at bounding box center [284, 379] width 9 height 9
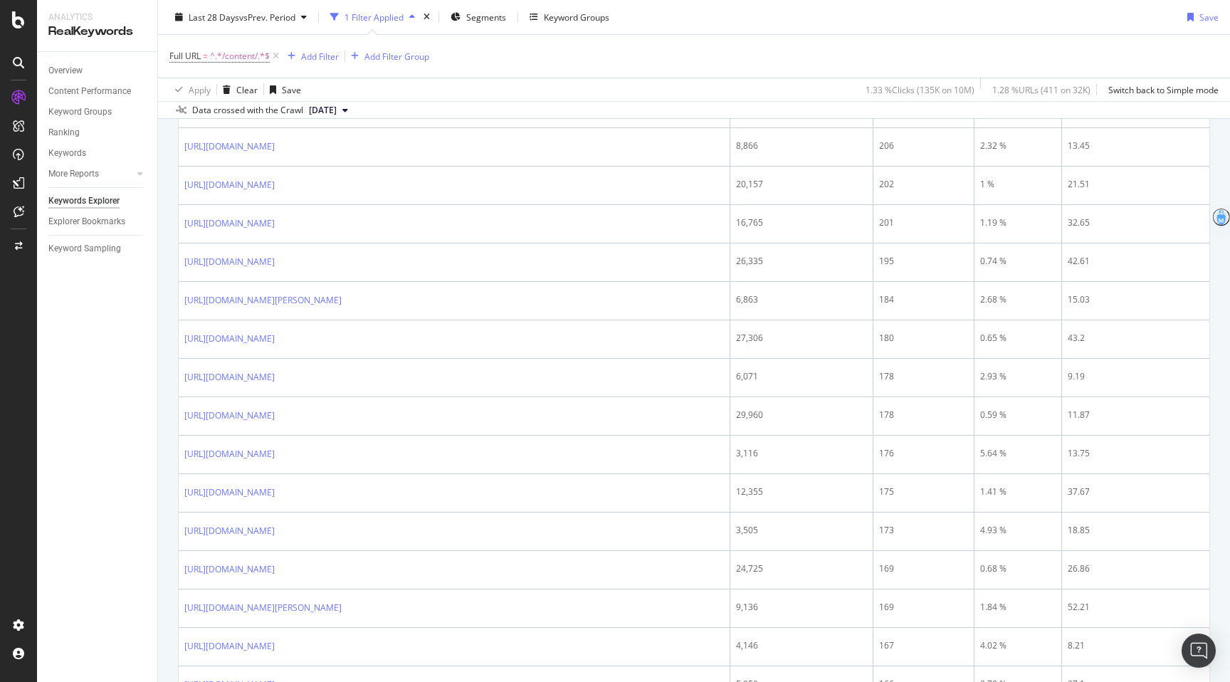
scroll to position [1751, 0]
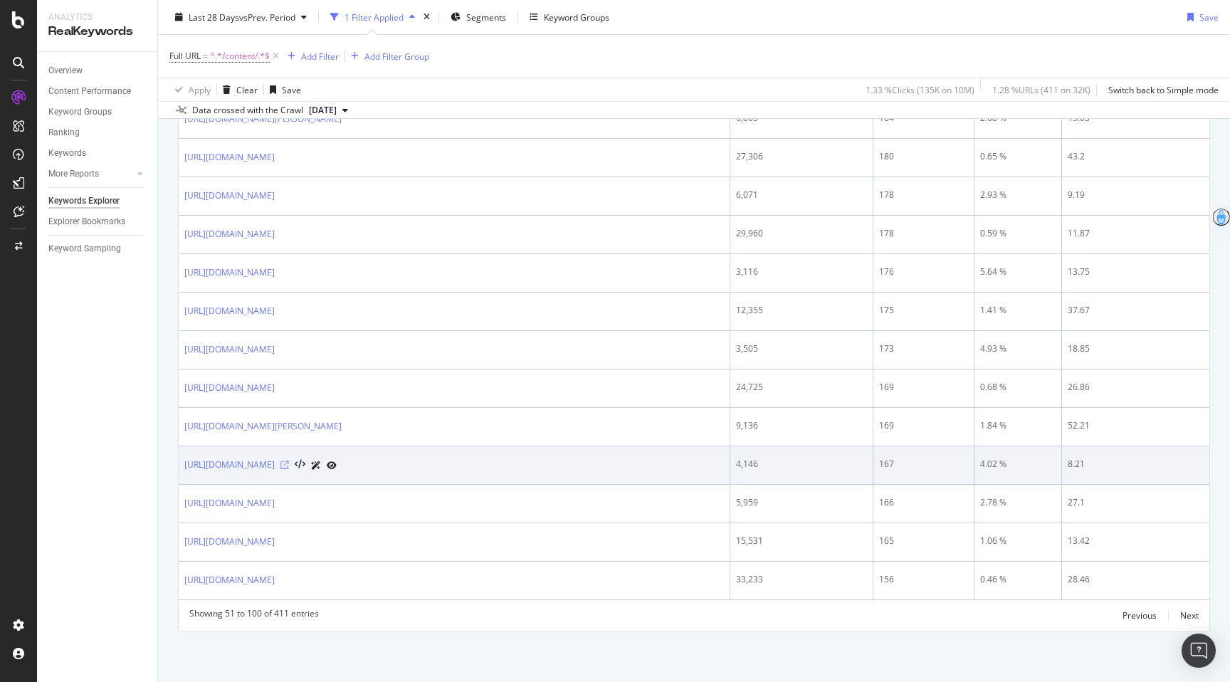
click at [289, 463] on icon at bounding box center [284, 464] width 9 height 9
click at [289, 466] on icon at bounding box center [284, 464] width 9 height 9
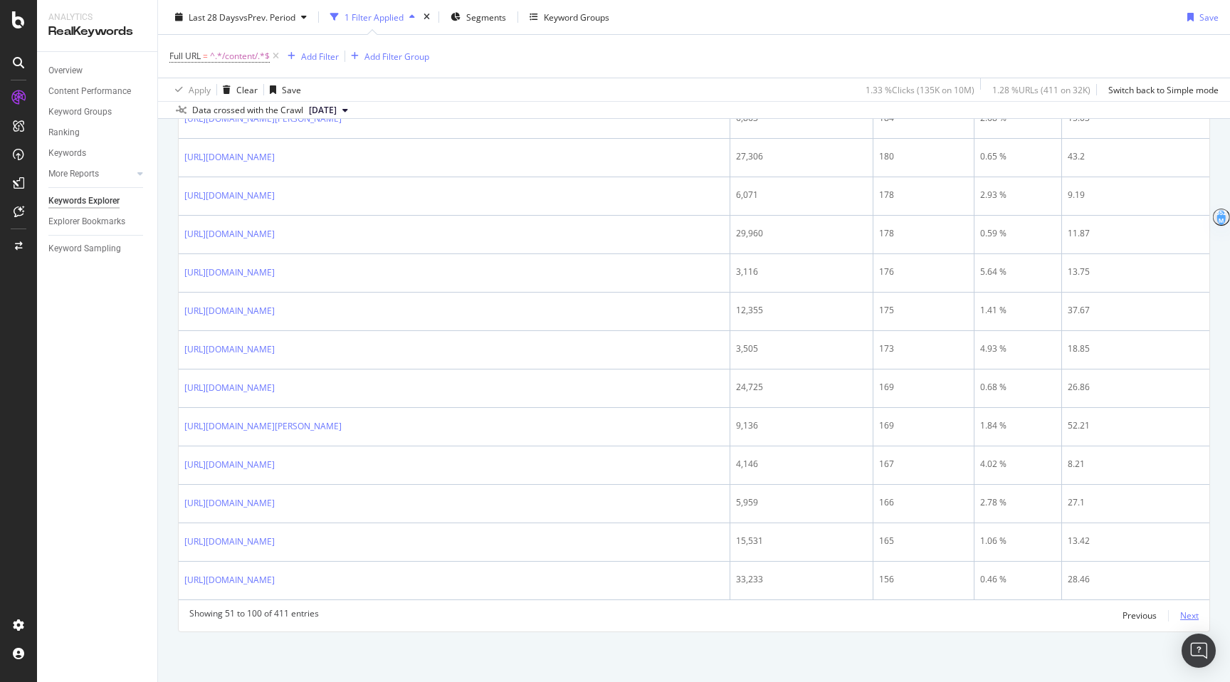
click at [1188, 618] on div "Next" at bounding box center [1189, 615] width 19 height 12
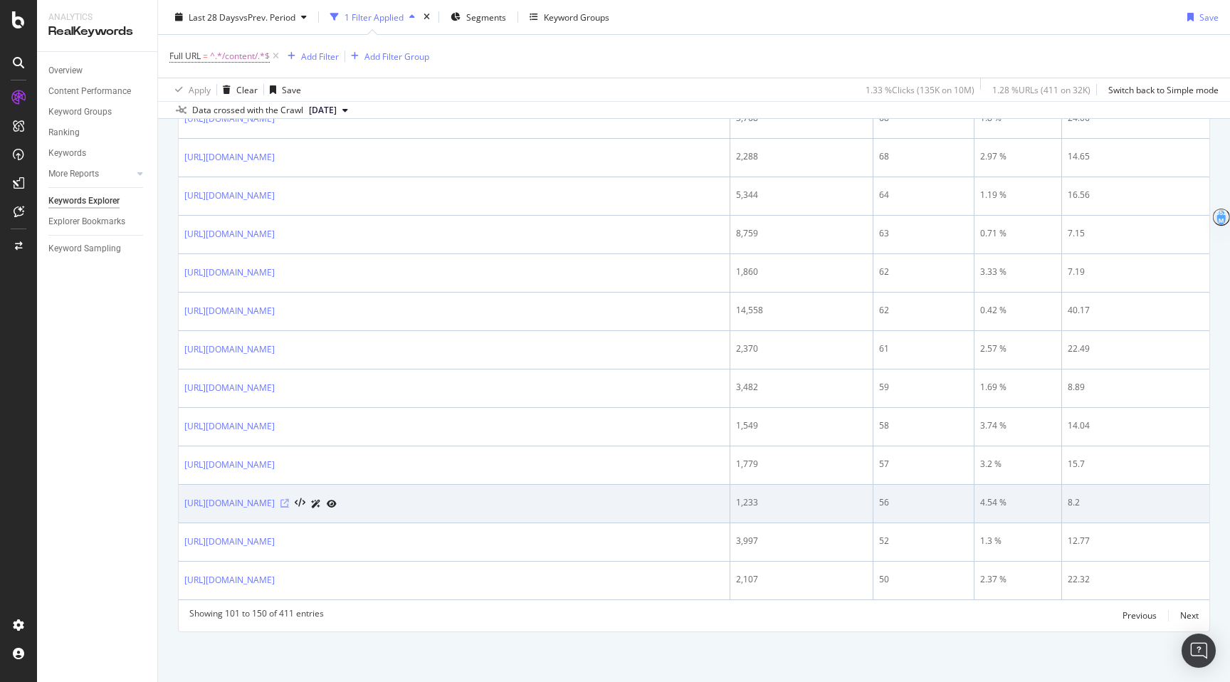
click at [289, 501] on icon at bounding box center [284, 503] width 9 height 9
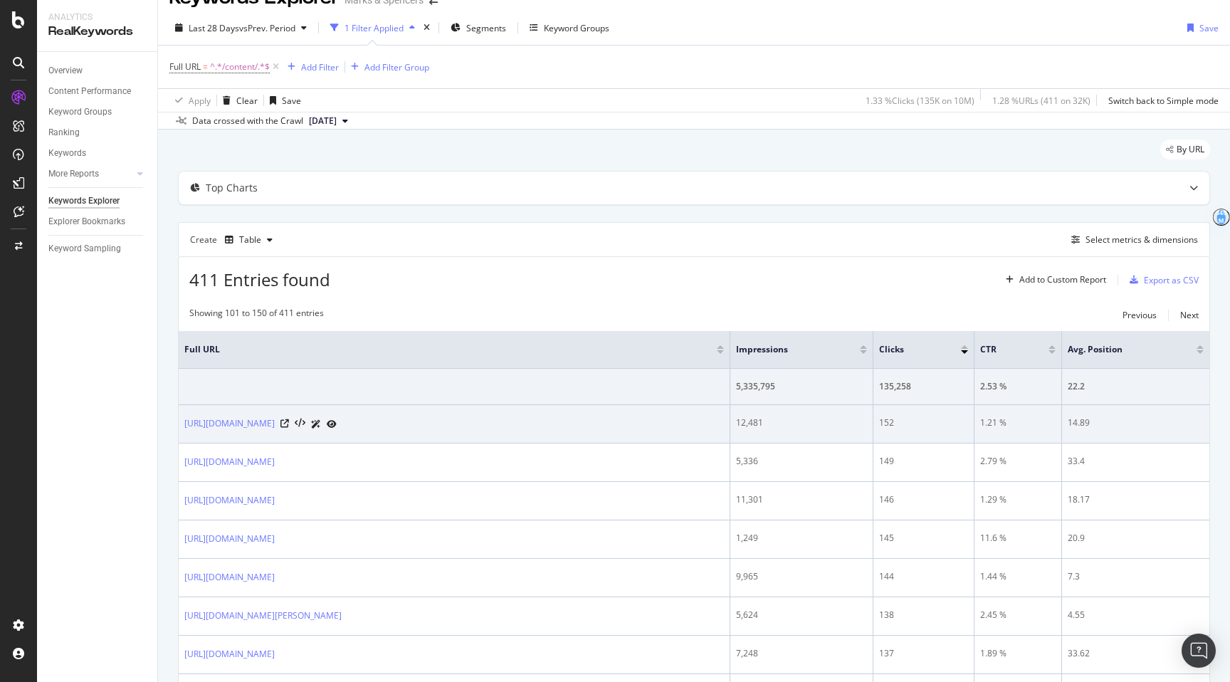
scroll to position [22, 0]
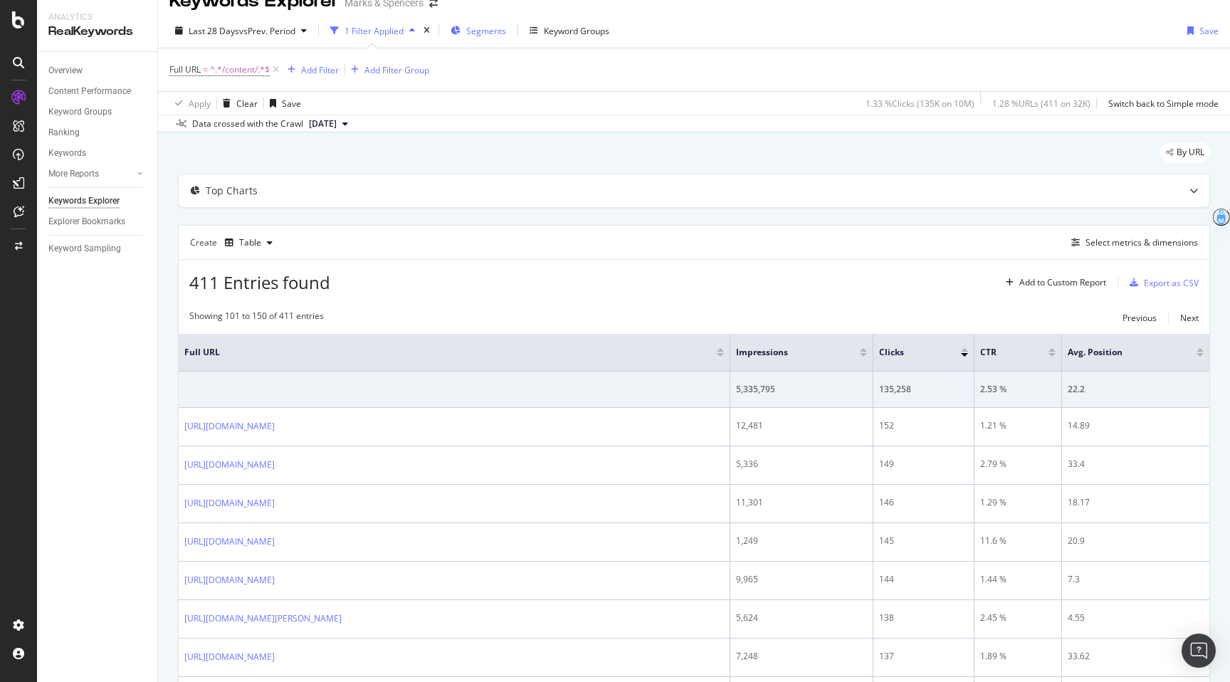
click at [466, 40] on div "Segments" at bounding box center [478, 30] width 56 height 21
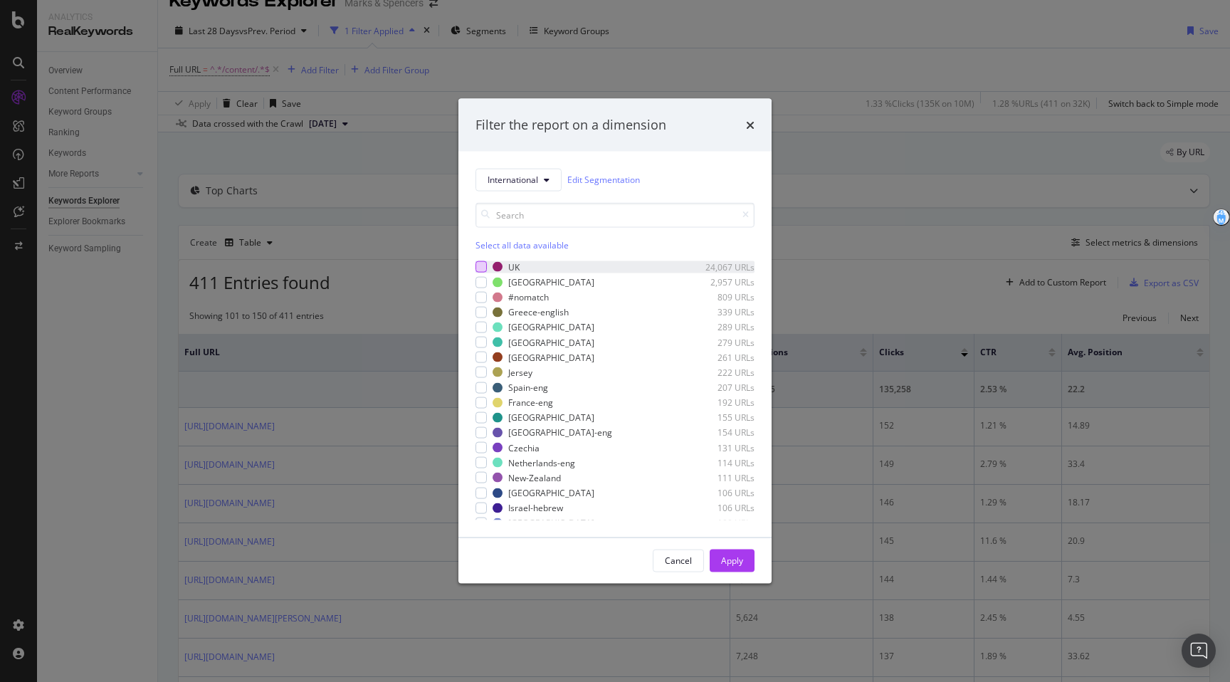
click at [485, 268] on div "modal" at bounding box center [480, 266] width 11 height 11
click at [746, 567] on button "Apply" at bounding box center [731, 560] width 45 height 23
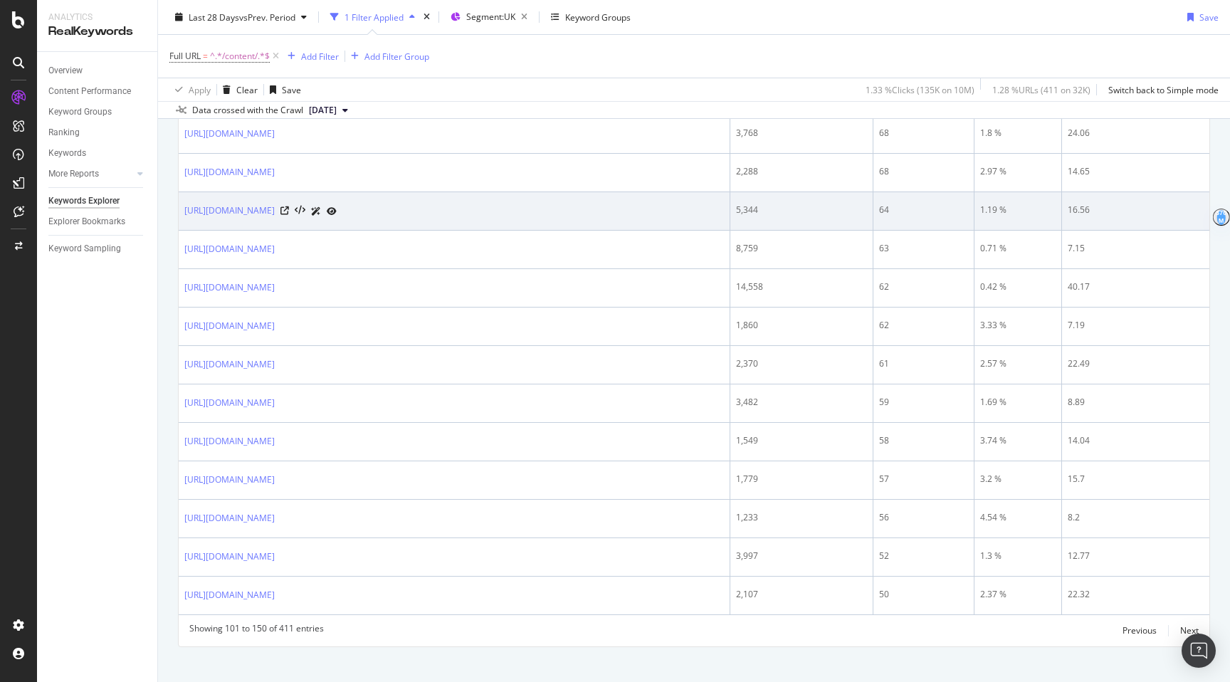
scroll to position [1751, 0]
